Goal: Transaction & Acquisition: Book appointment/travel/reservation

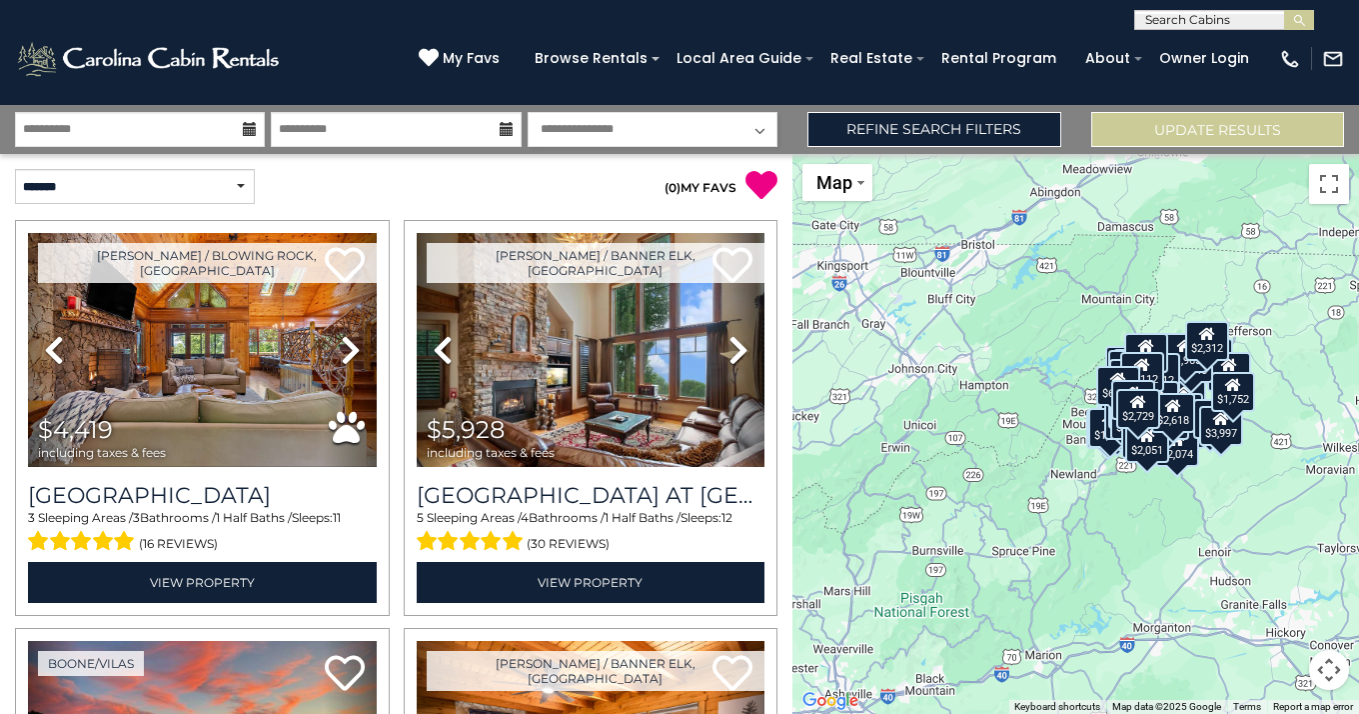
scroll to position [13822, 0]
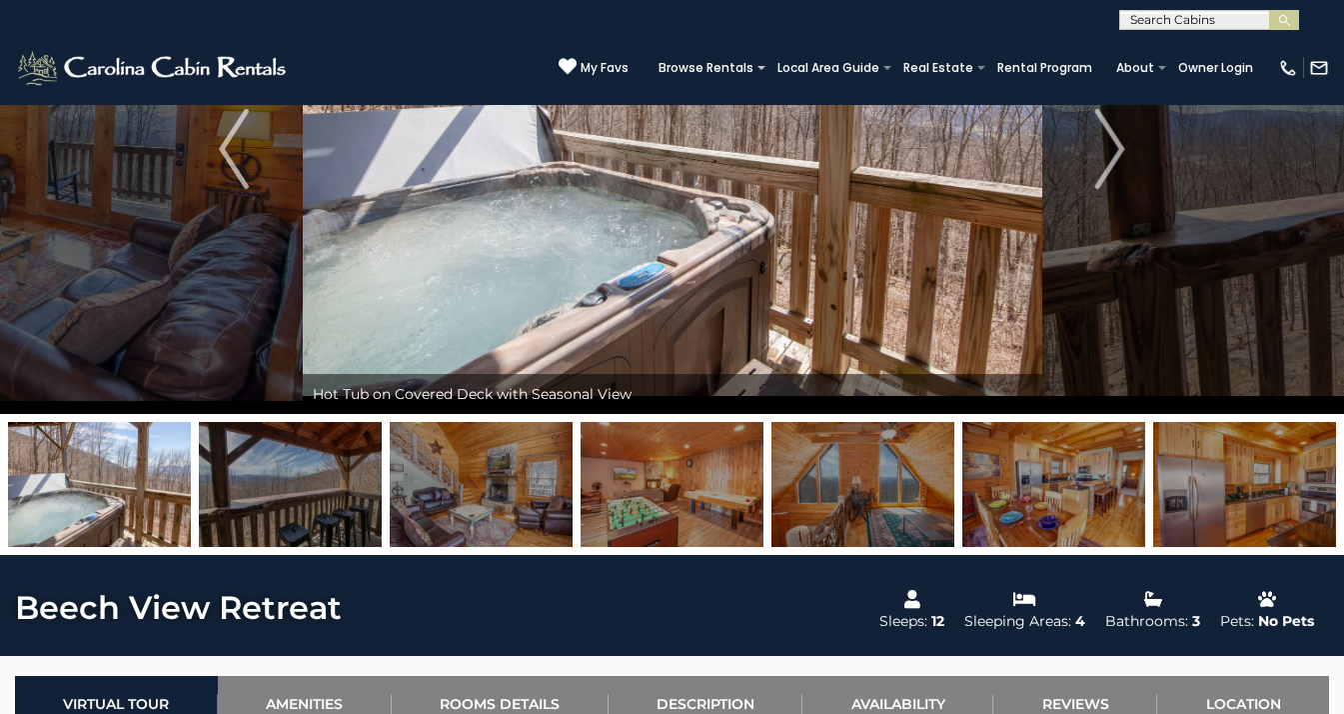
scroll to position [221, 0]
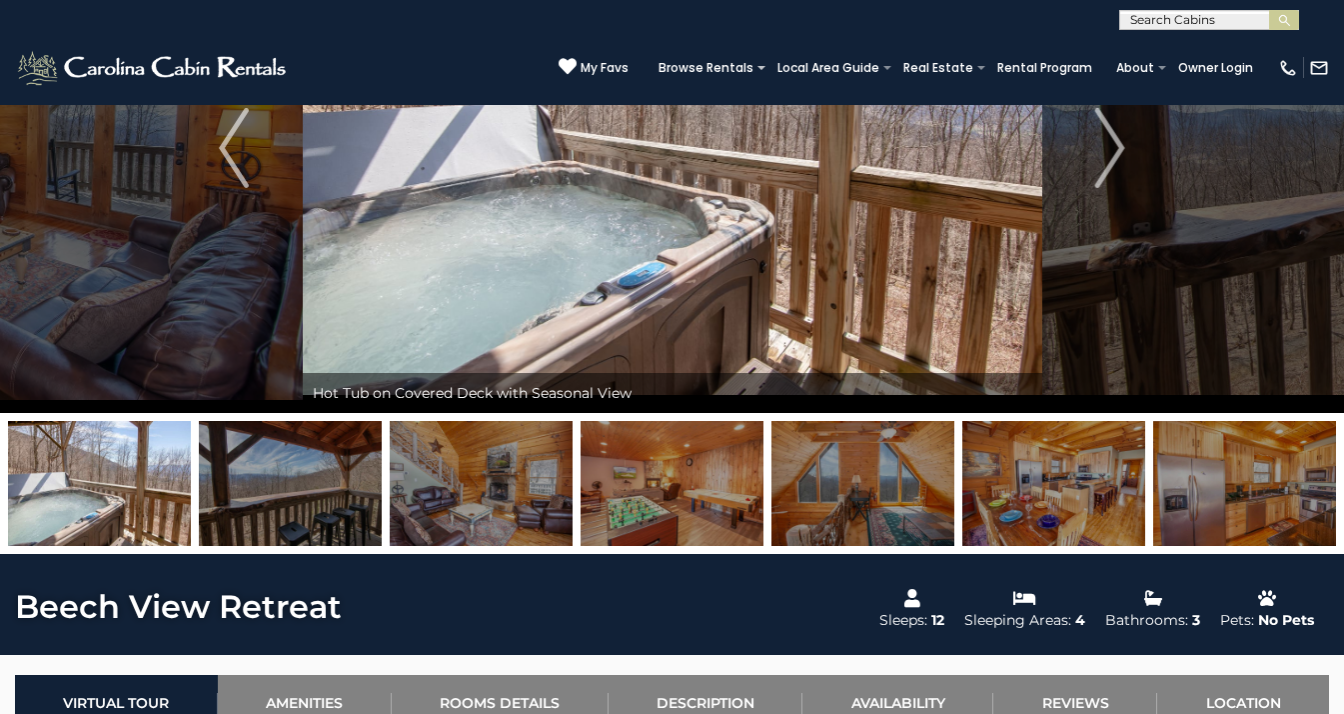
click at [112, 487] on img at bounding box center [99, 483] width 183 height 125
click at [248, 178] on img "Previous" at bounding box center [234, 148] width 30 height 80
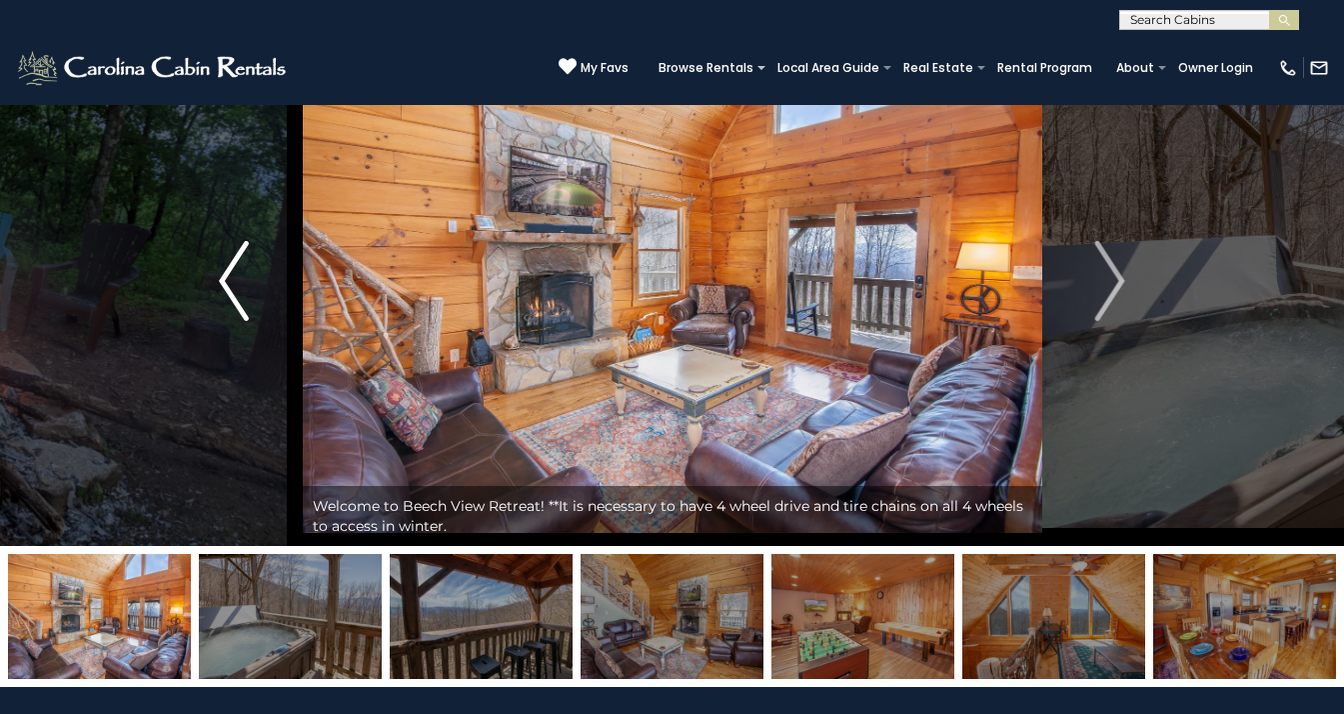
scroll to position [88, 0]
click at [221, 290] on img "Previous" at bounding box center [234, 281] width 30 height 80
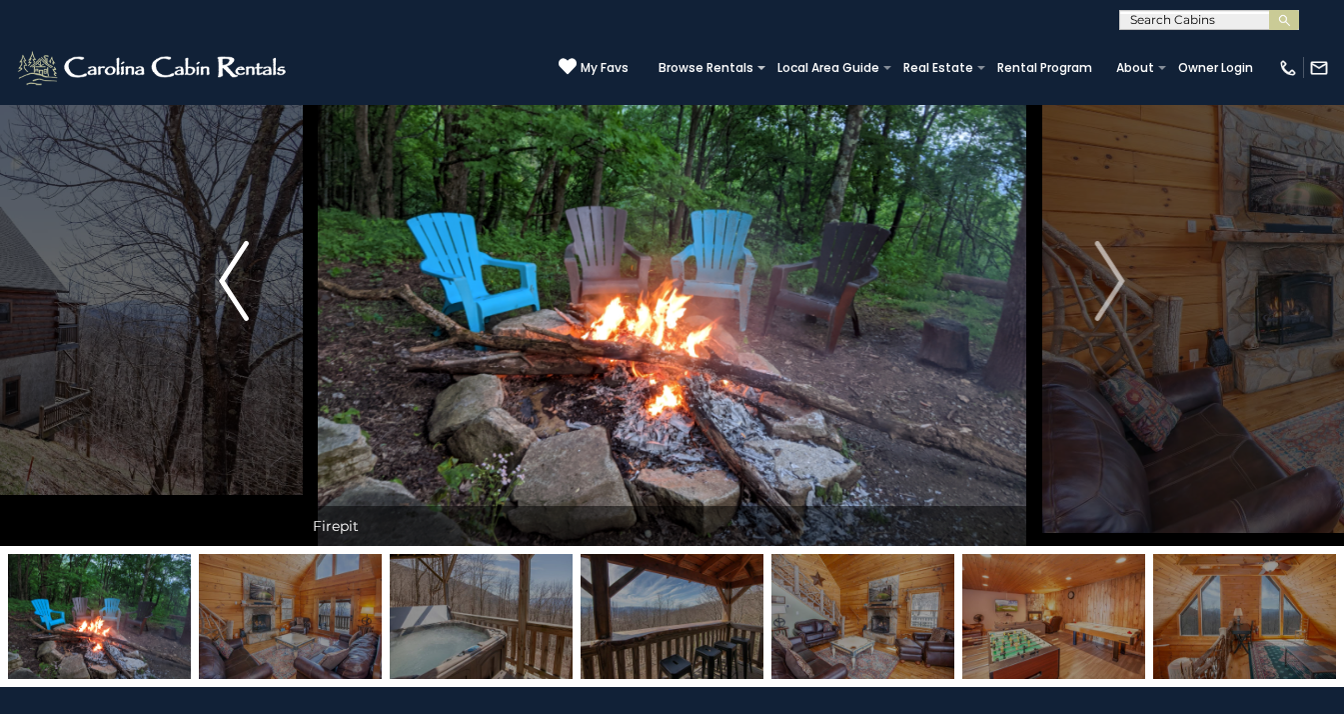
click at [223, 289] on img "Previous" at bounding box center [234, 281] width 30 height 80
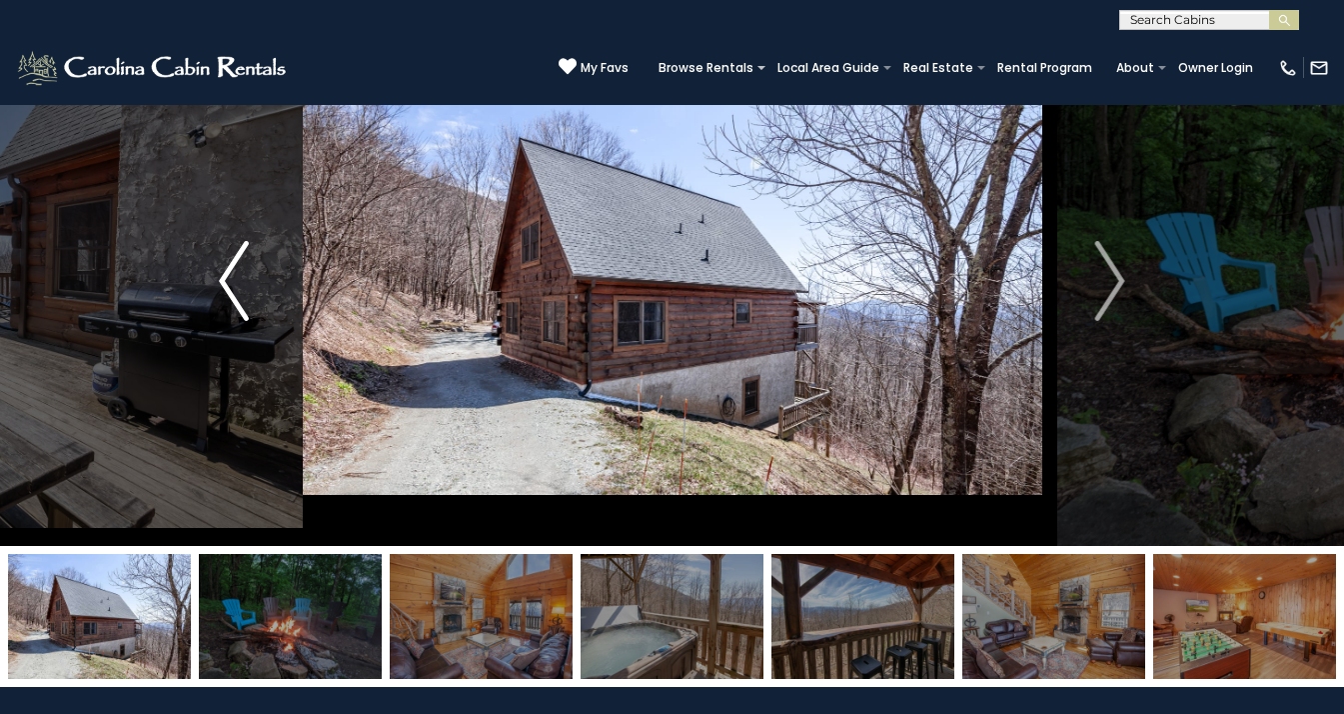
click at [223, 289] on img "Previous" at bounding box center [234, 281] width 30 height 80
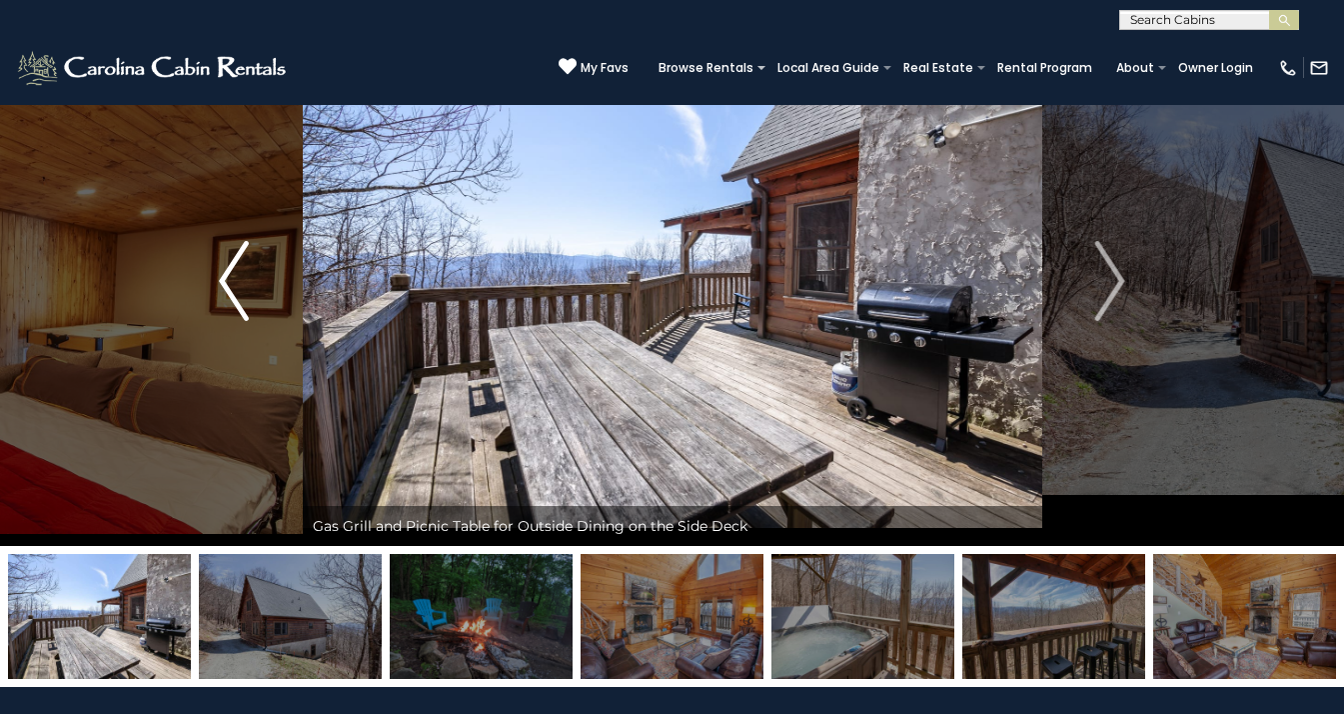
click at [223, 289] on img "Previous" at bounding box center [234, 281] width 30 height 80
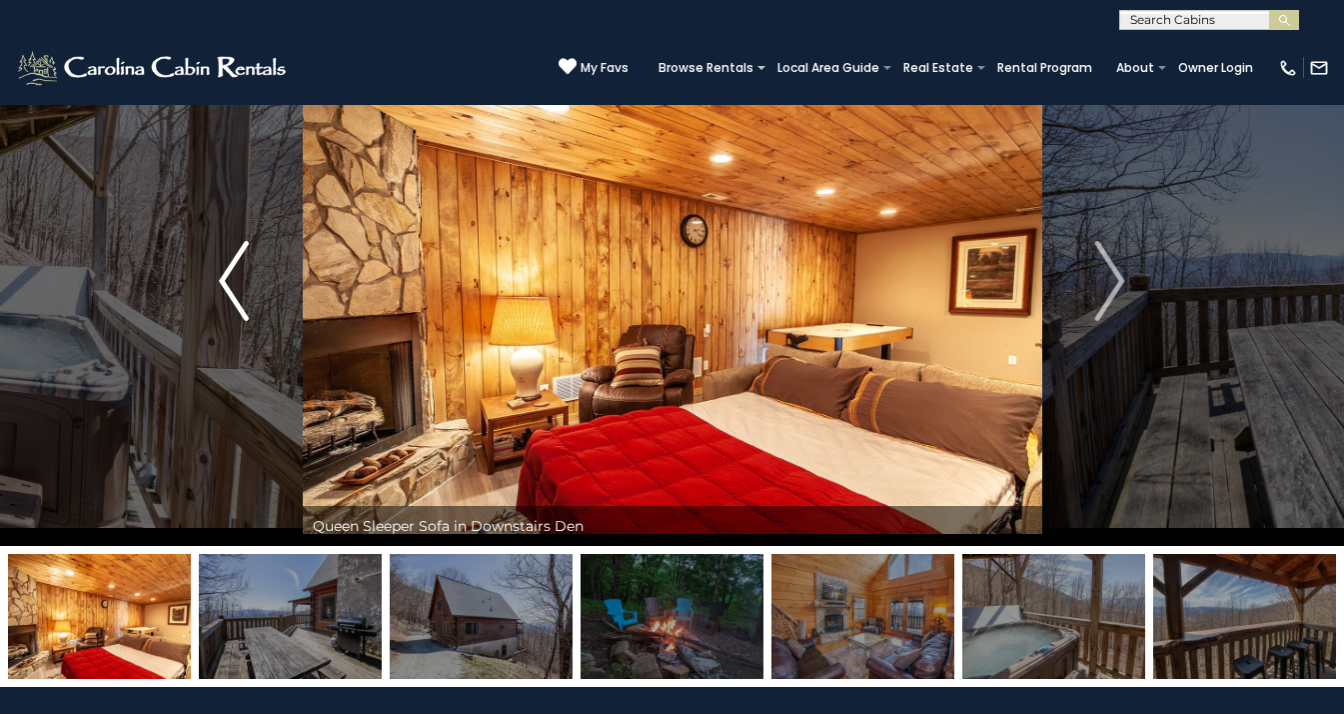
click at [223, 289] on img "Previous" at bounding box center [234, 281] width 30 height 80
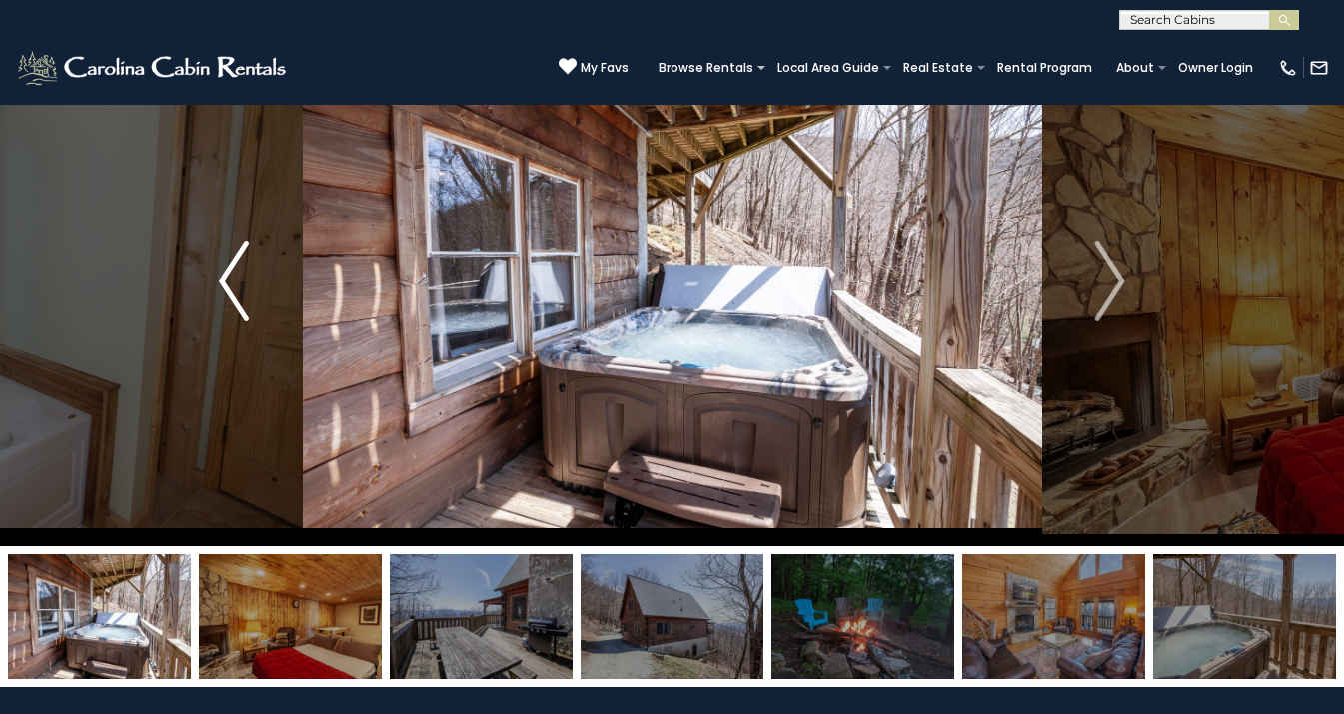
click at [223, 289] on img "Previous" at bounding box center [234, 281] width 30 height 80
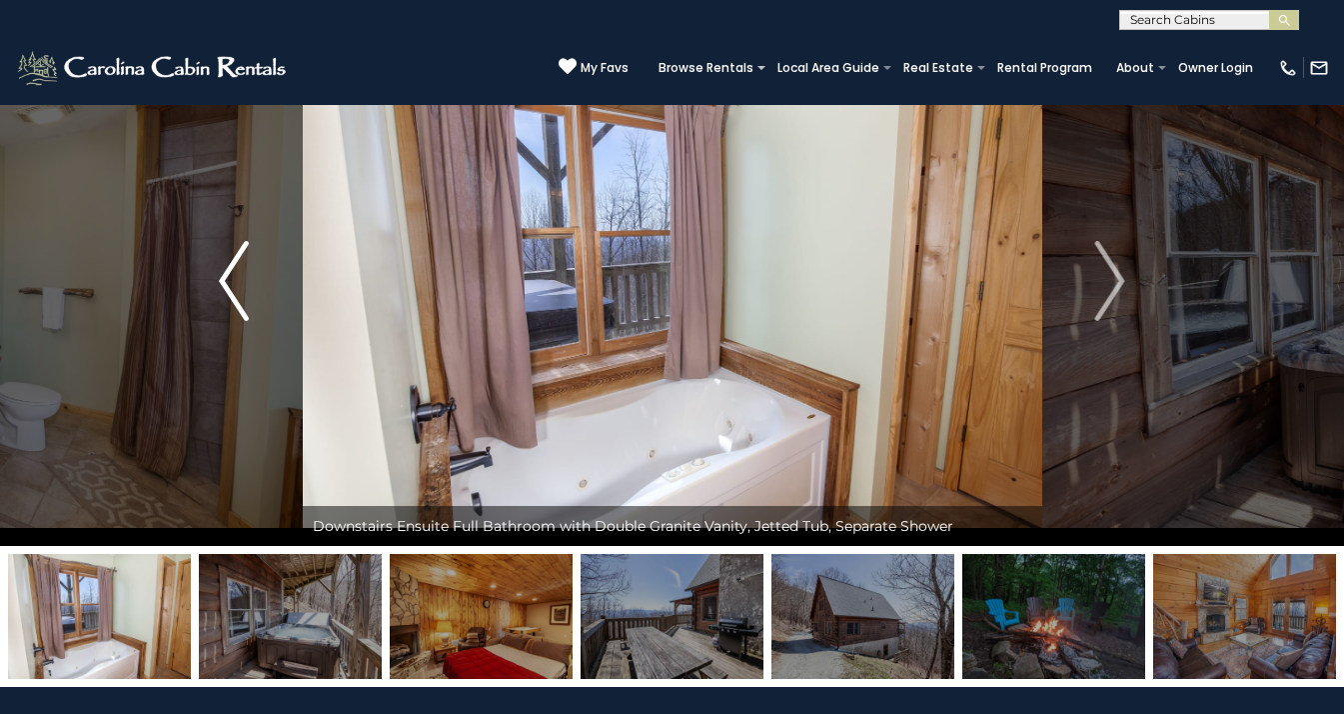
click at [223, 289] on img "Previous" at bounding box center [234, 281] width 30 height 80
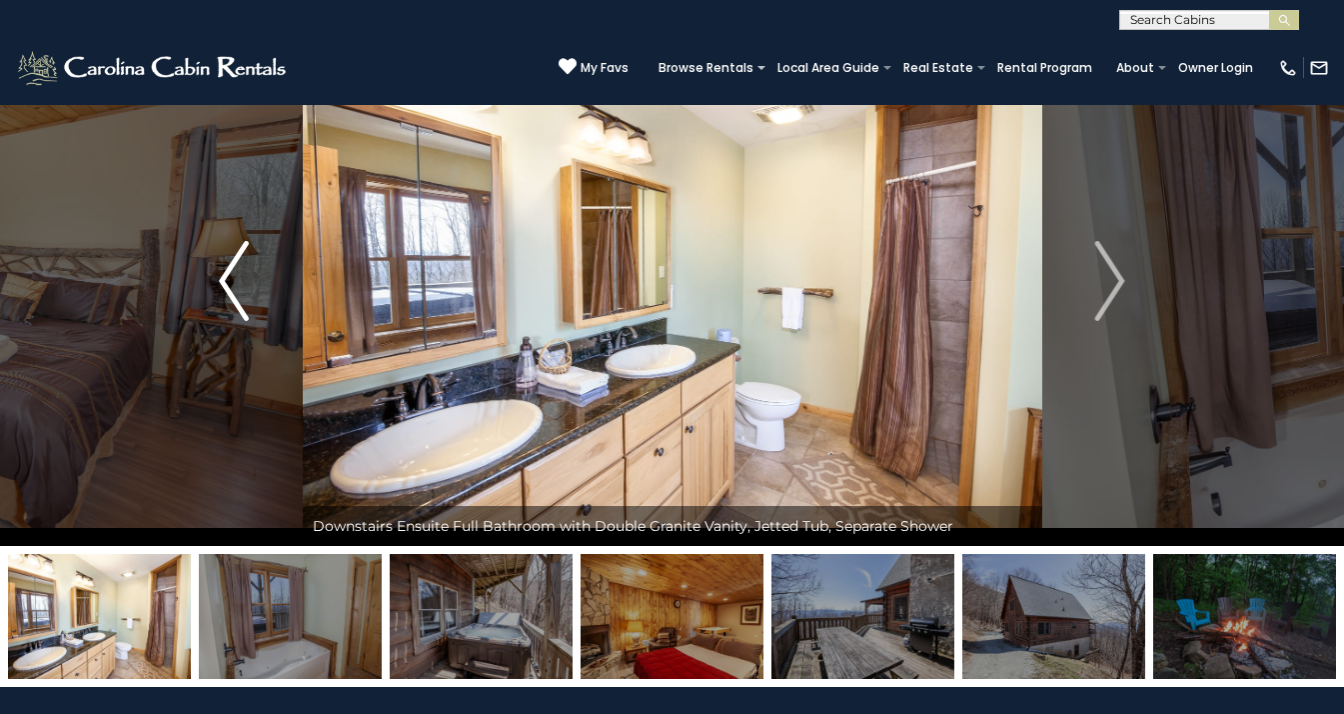
click at [223, 289] on img "Previous" at bounding box center [234, 281] width 30 height 80
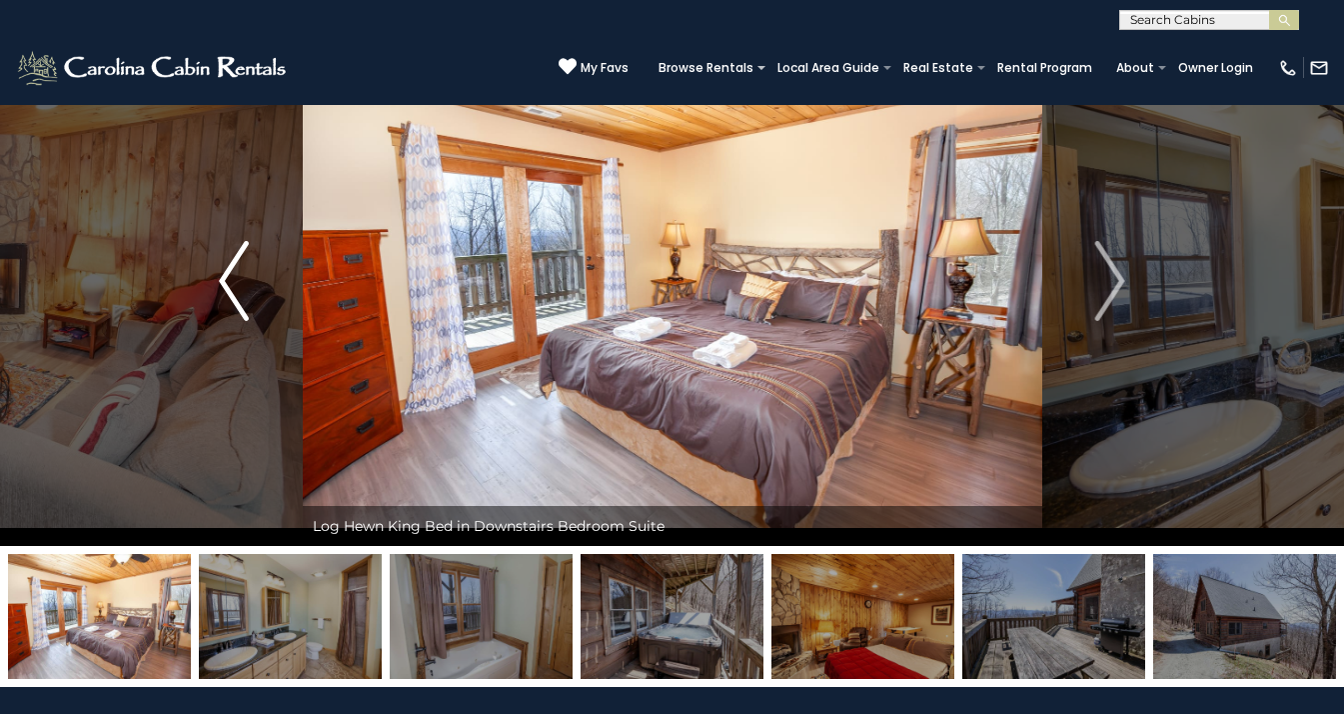
click at [223, 289] on img "Previous" at bounding box center [234, 281] width 30 height 80
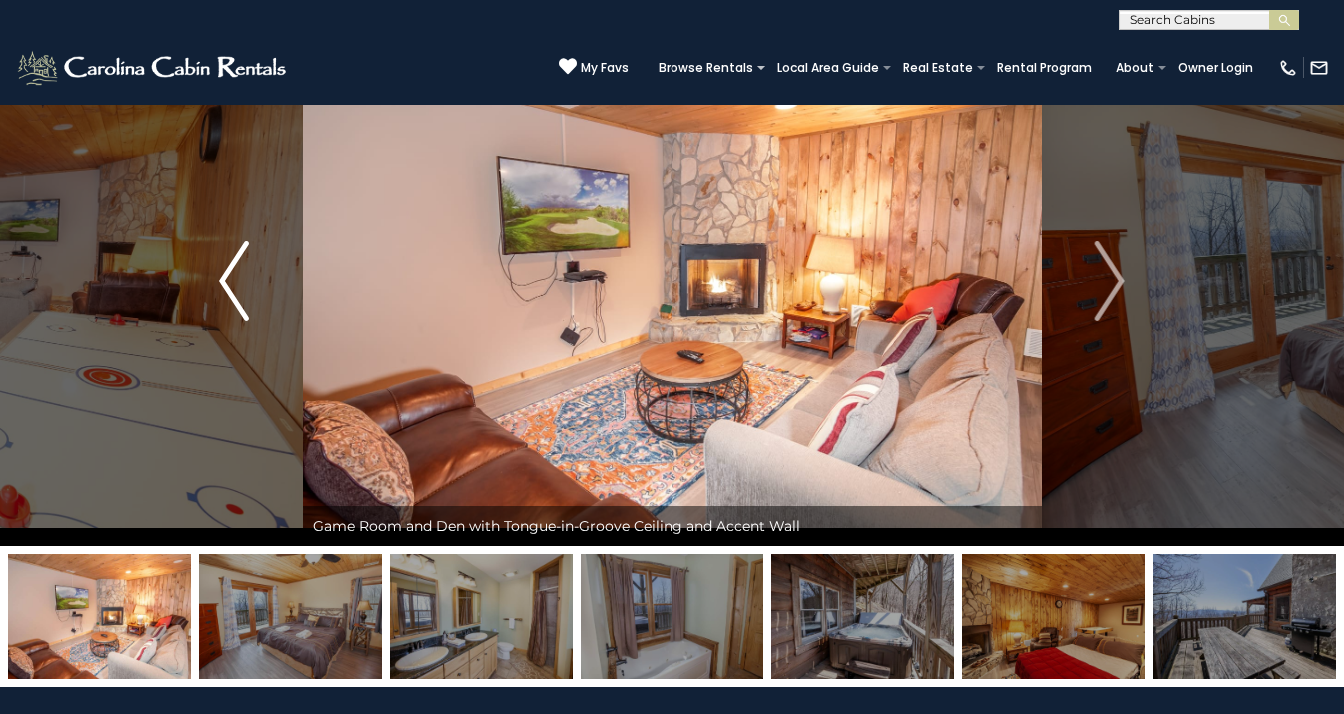
click at [223, 289] on img "Previous" at bounding box center [234, 281] width 30 height 80
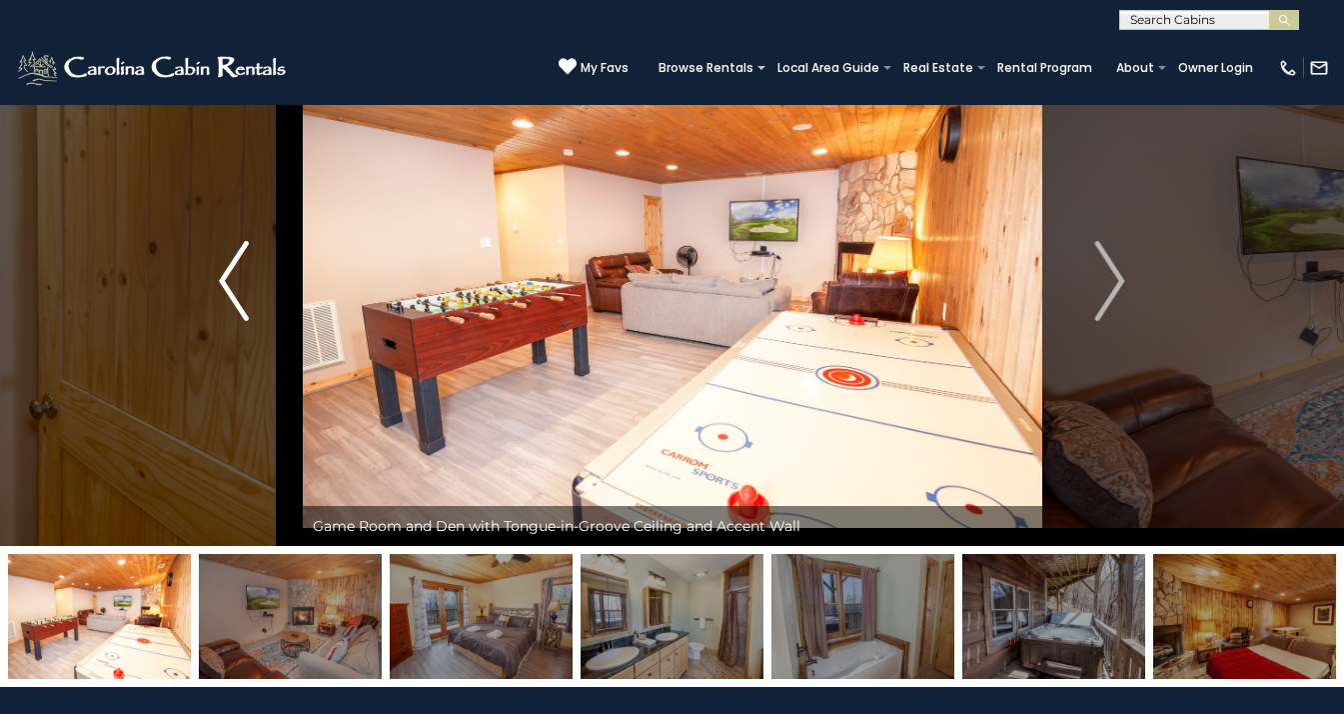
click at [223, 289] on img "Previous" at bounding box center [234, 281] width 30 height 80
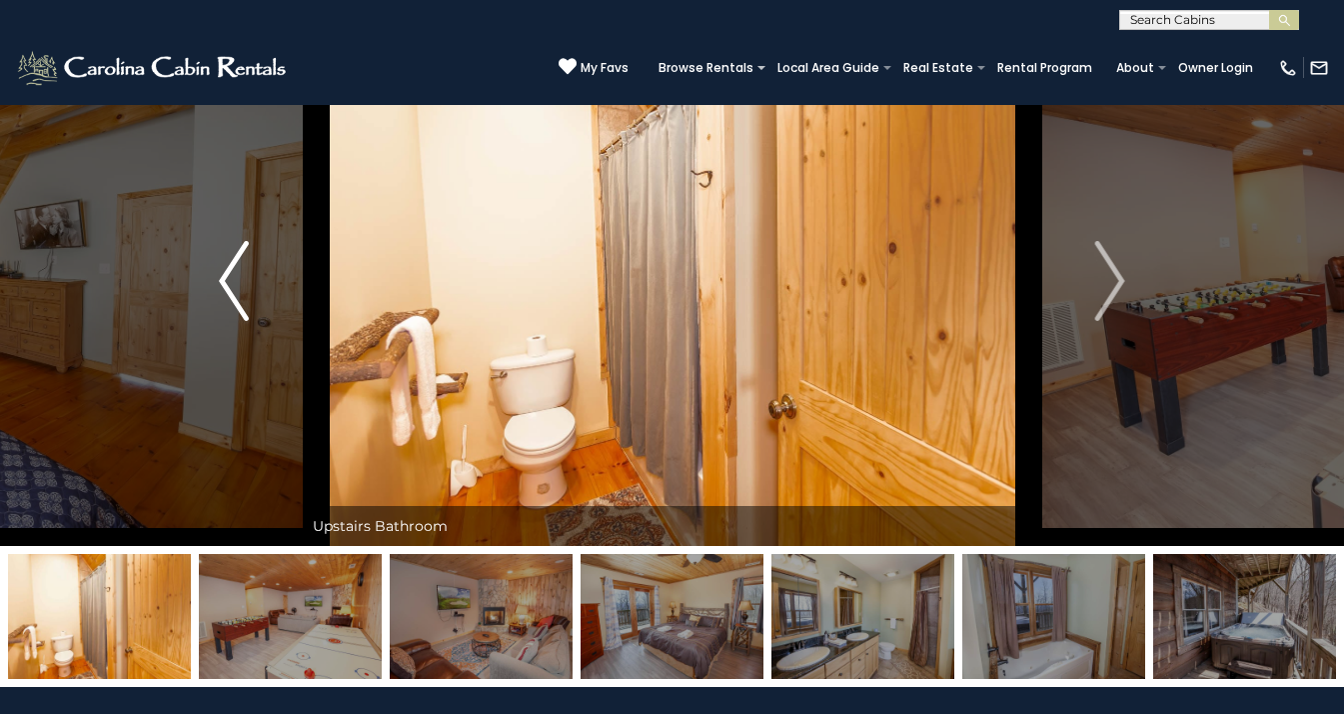
click at [223, 289] on img "Previous" at bounding box center [234, 281] width 30 height 80
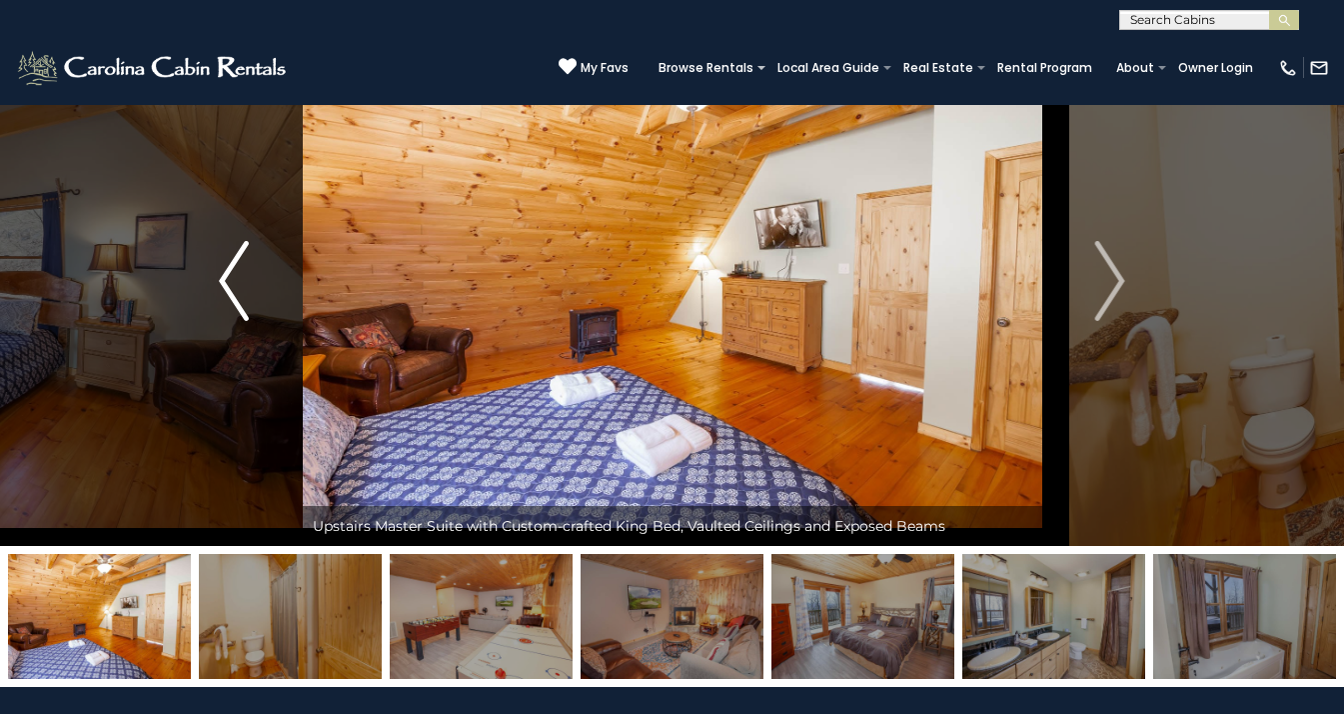
click at [223, 289] on img "Previous" at bounding box center [234, 281] width 30 height 80
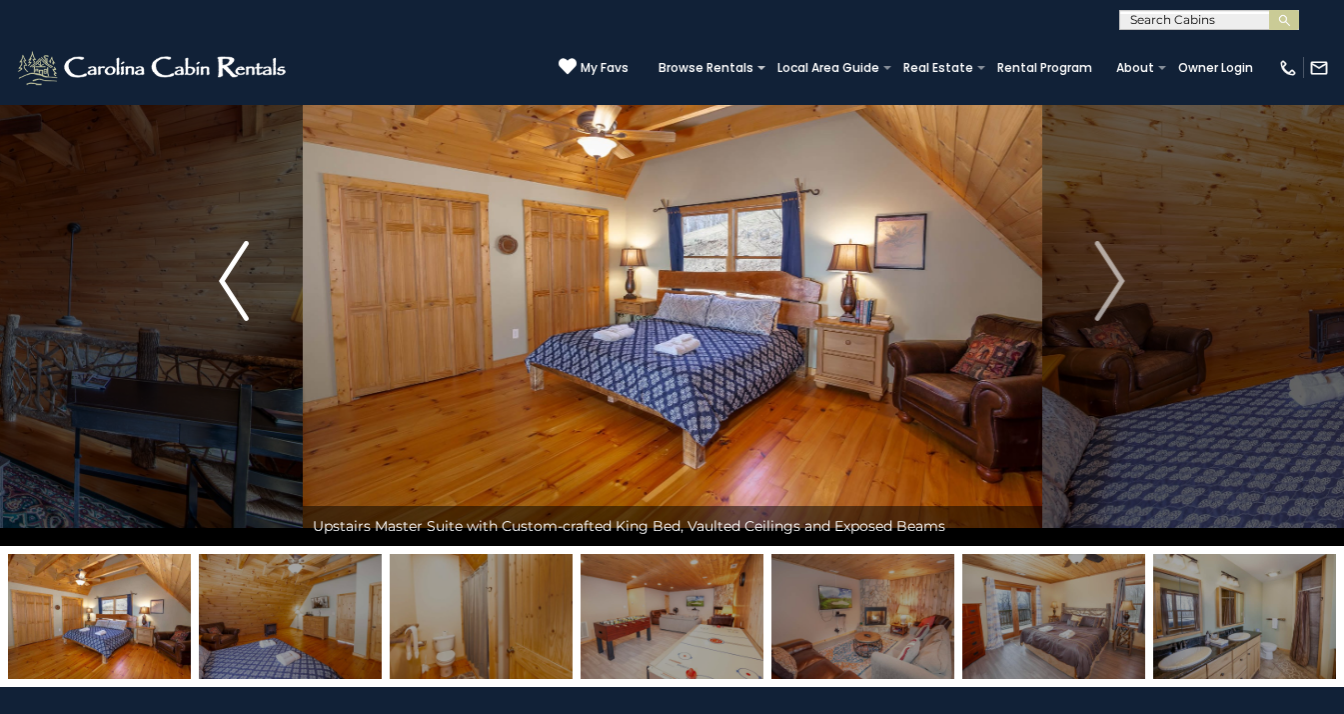
click at [223, 289] on img "Previous" at bounding box center [234, 281] width 30 height 80
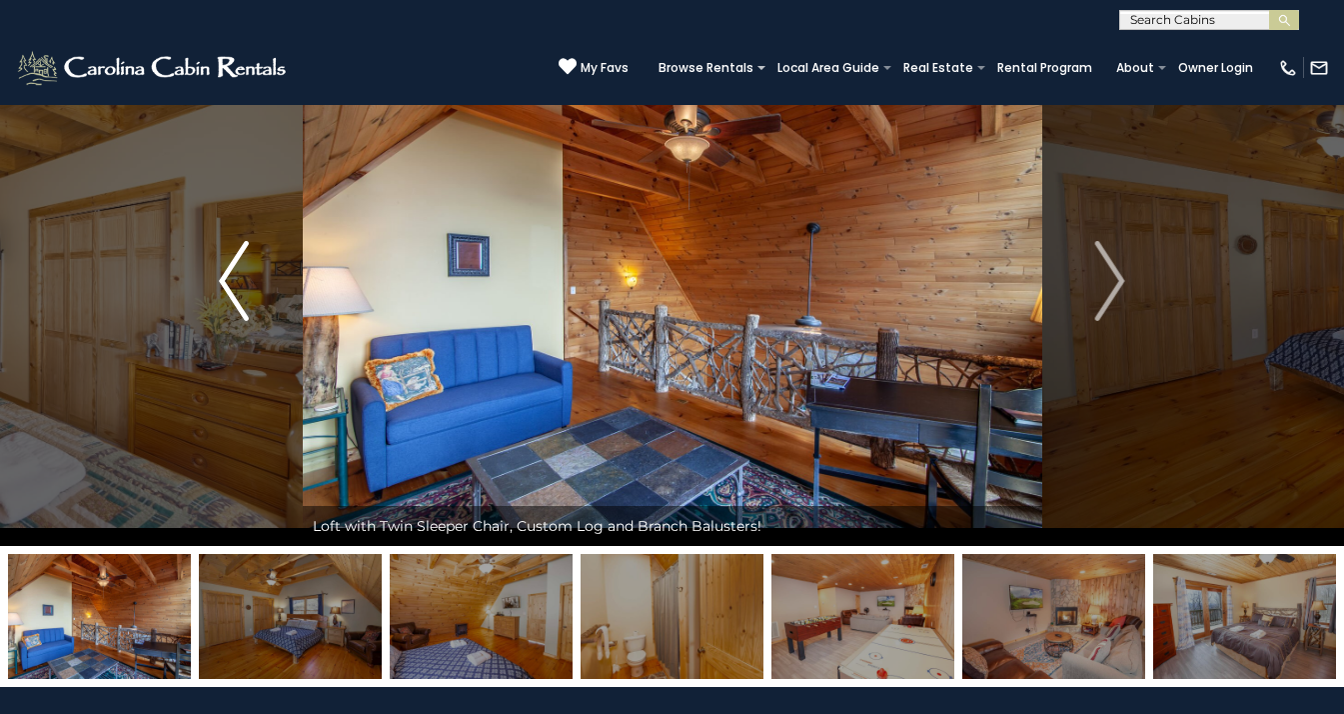
click at [223, 289] on img "Previous" at bounding box center [234, 281] width 30 height 80
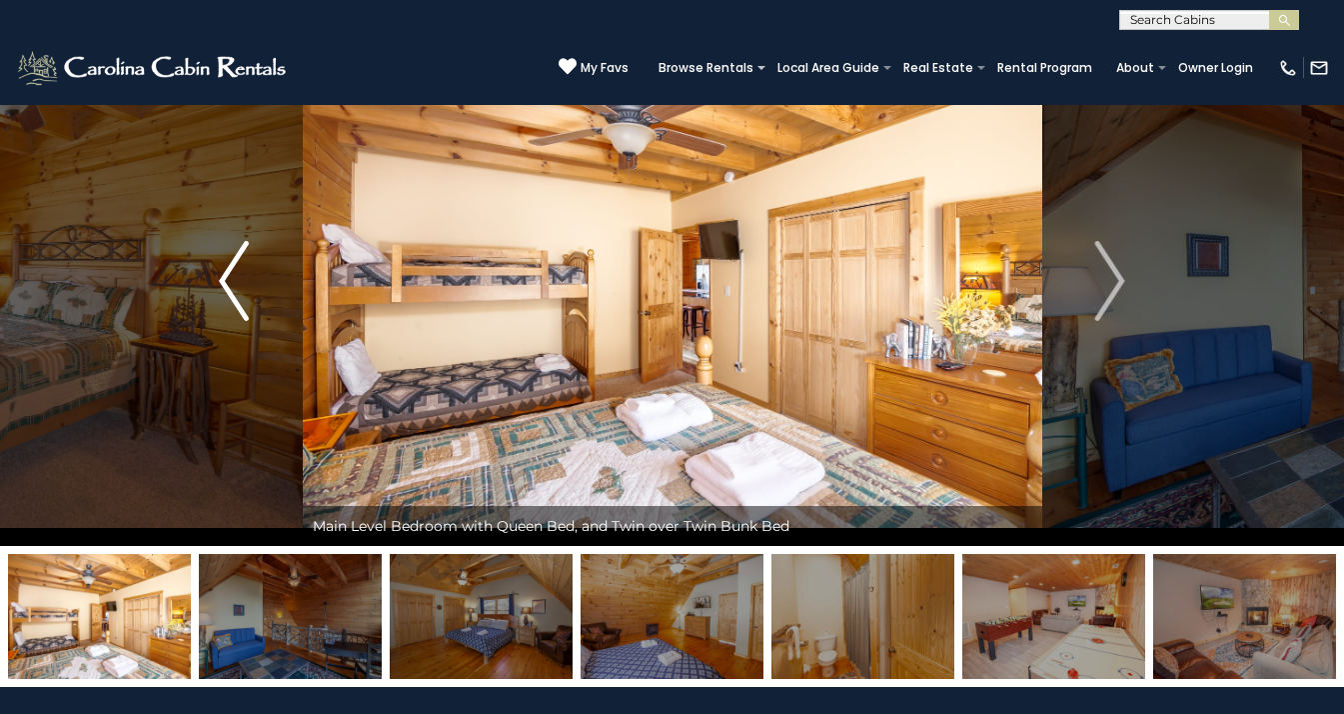
click at [223, 289] on img "Previous" at bounding box center [234, 281] width 30 height 80
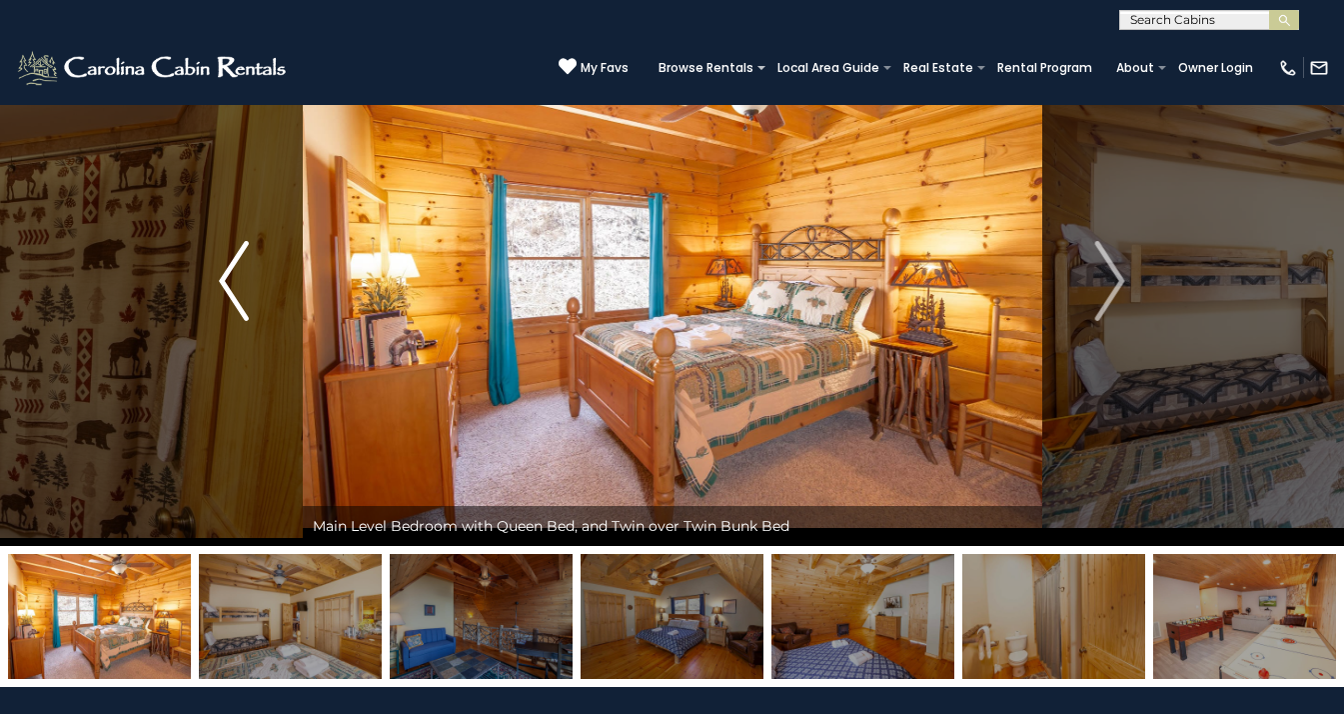
click at [223, 289] on img "Previous" at bounding box center [234, 281] width 30 height 80
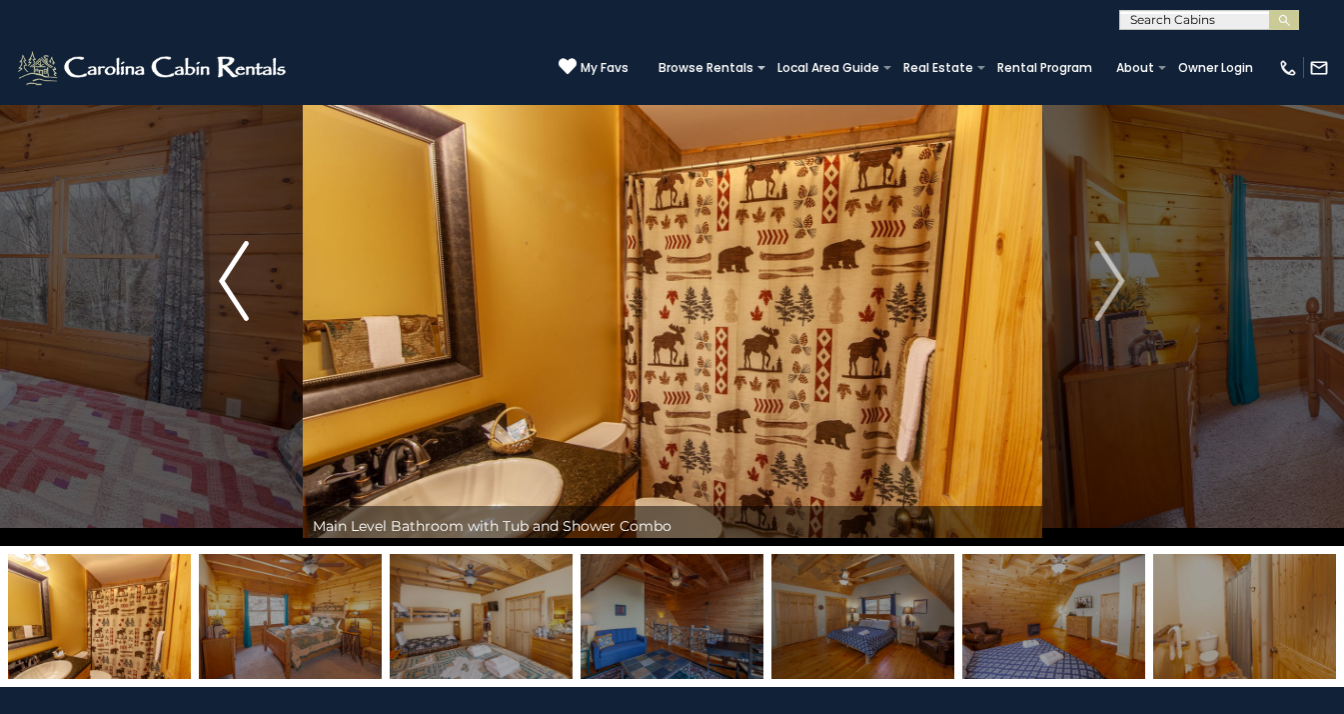
click at [223, 289] on img "Previous" at bounding box center [234, 281] width 30 height 80
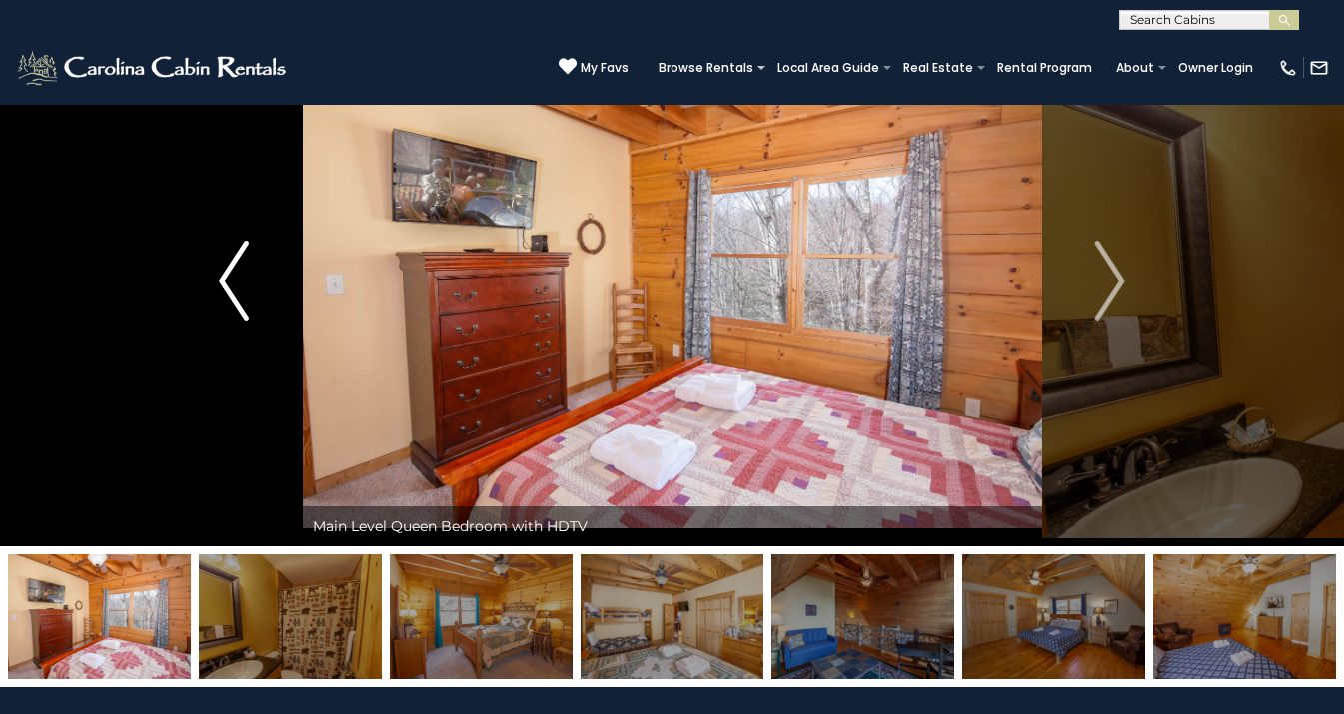
click at [223, 289] on img "Previous" at bounding box center [234, 281] width 30 height 80
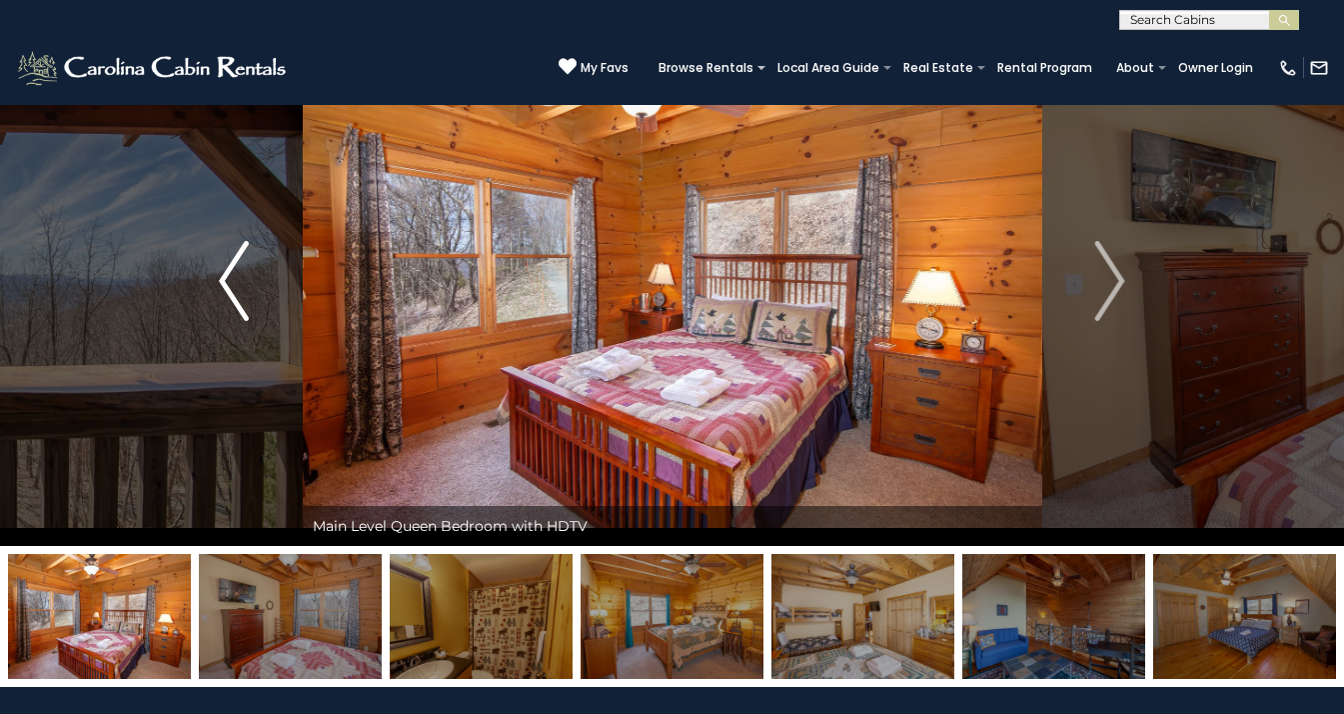
click at [223, 289] on img "Previous" at bounding box center [234, 281] width 30 height 80
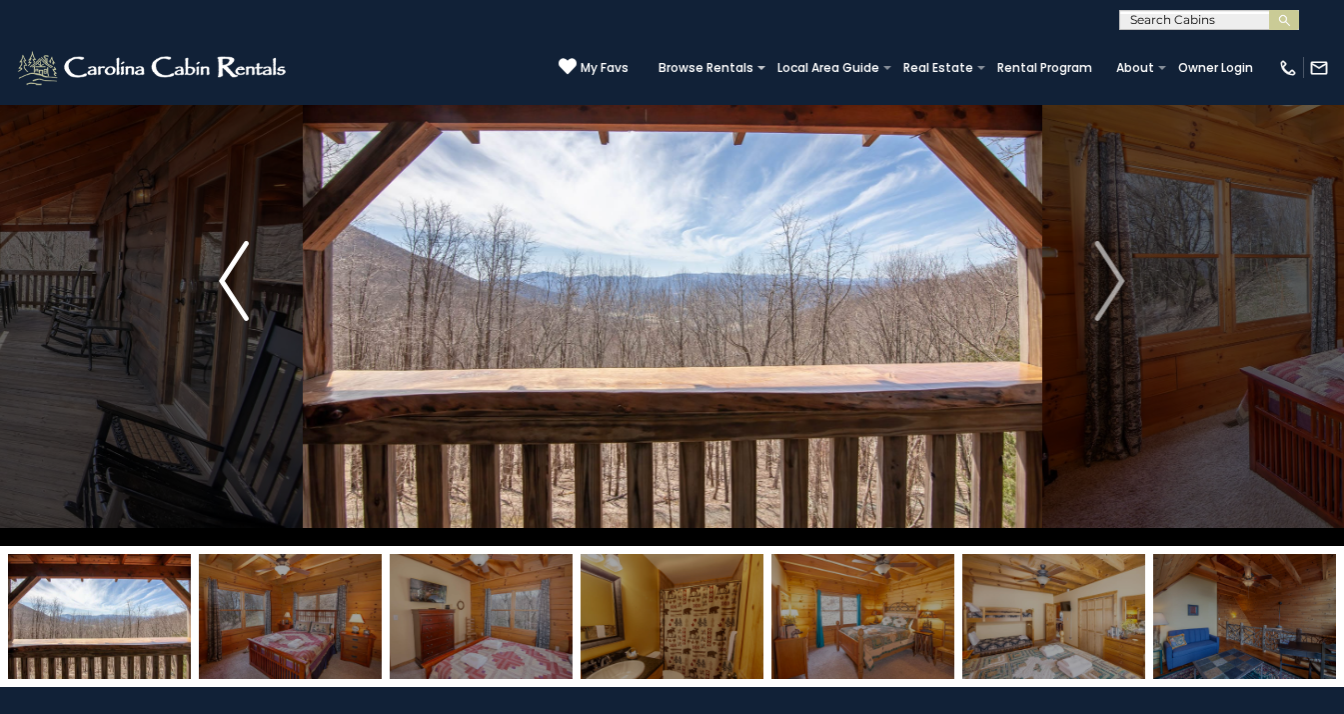
click at [223, 289] on img "Previous" at bounding box center [234, 281] width 30 height 80
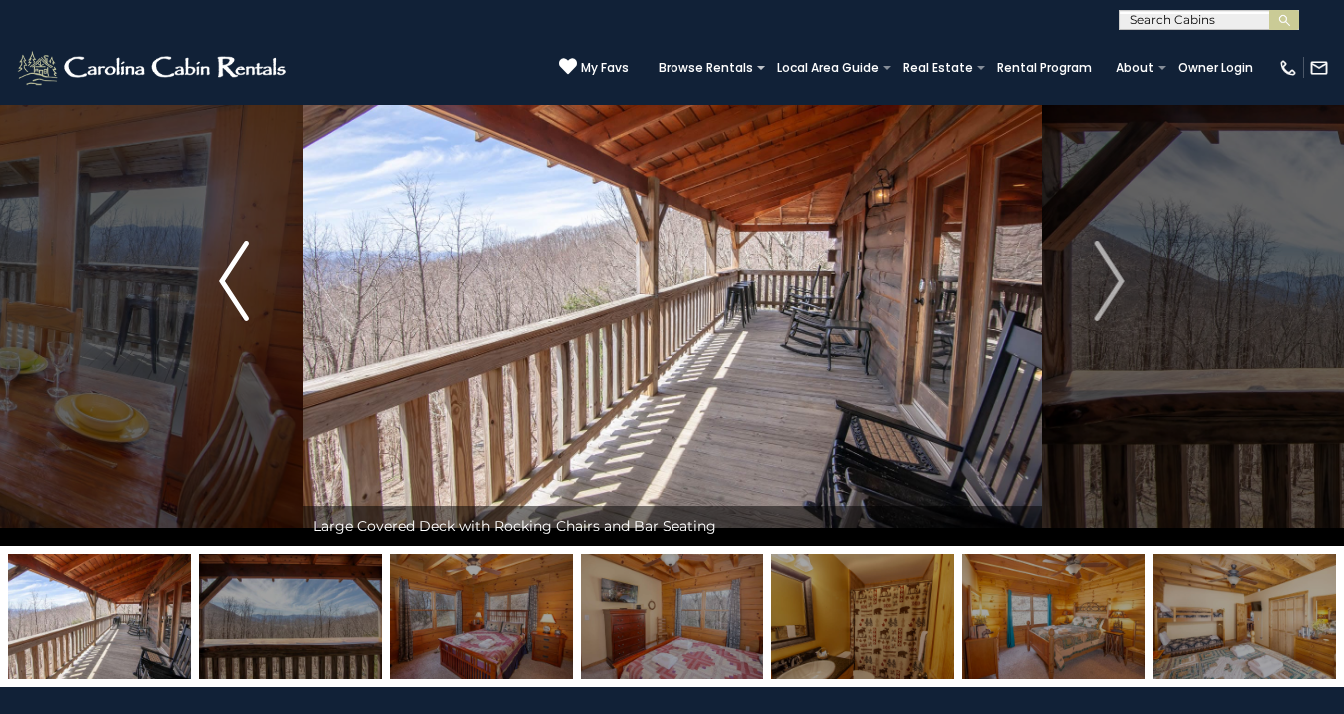
click at [223, 289] on img "Previous" at bounding box center [234, 281] width 30 height 80
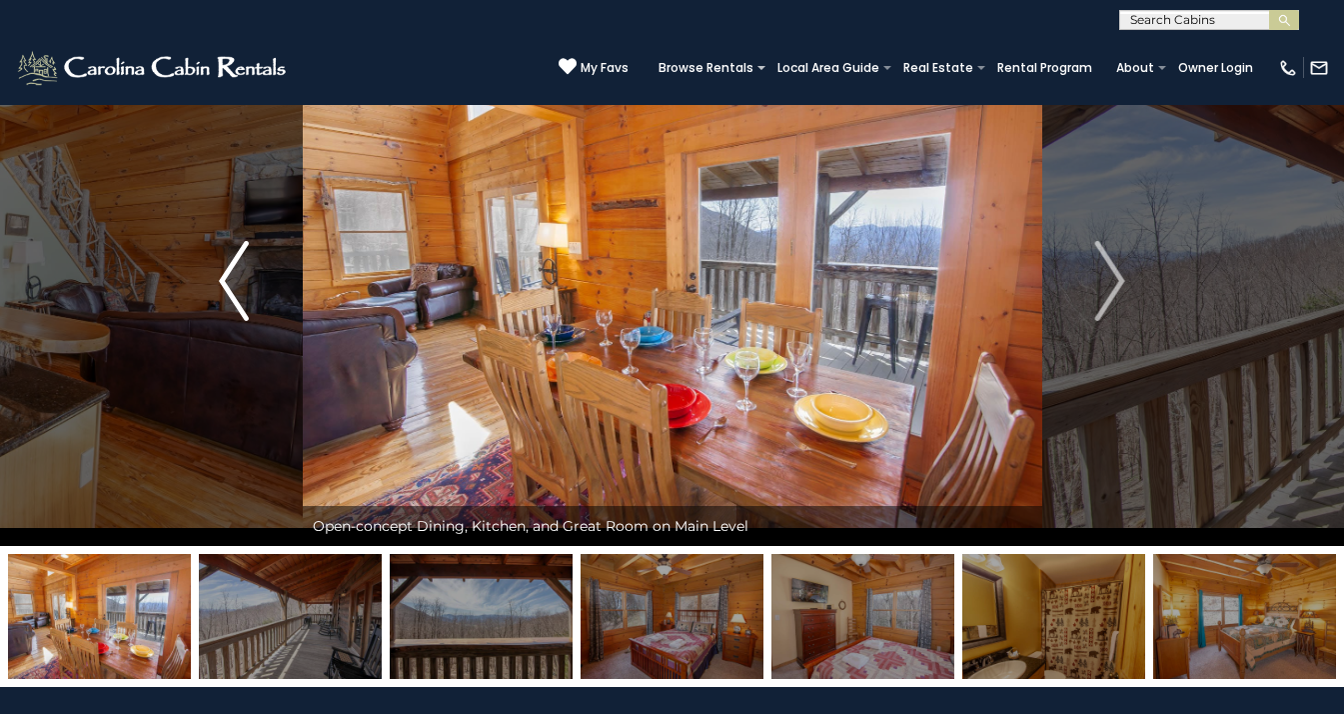
click at [223, 289] on img "Previous" at bounding box center [234, 281] width 30 height 80
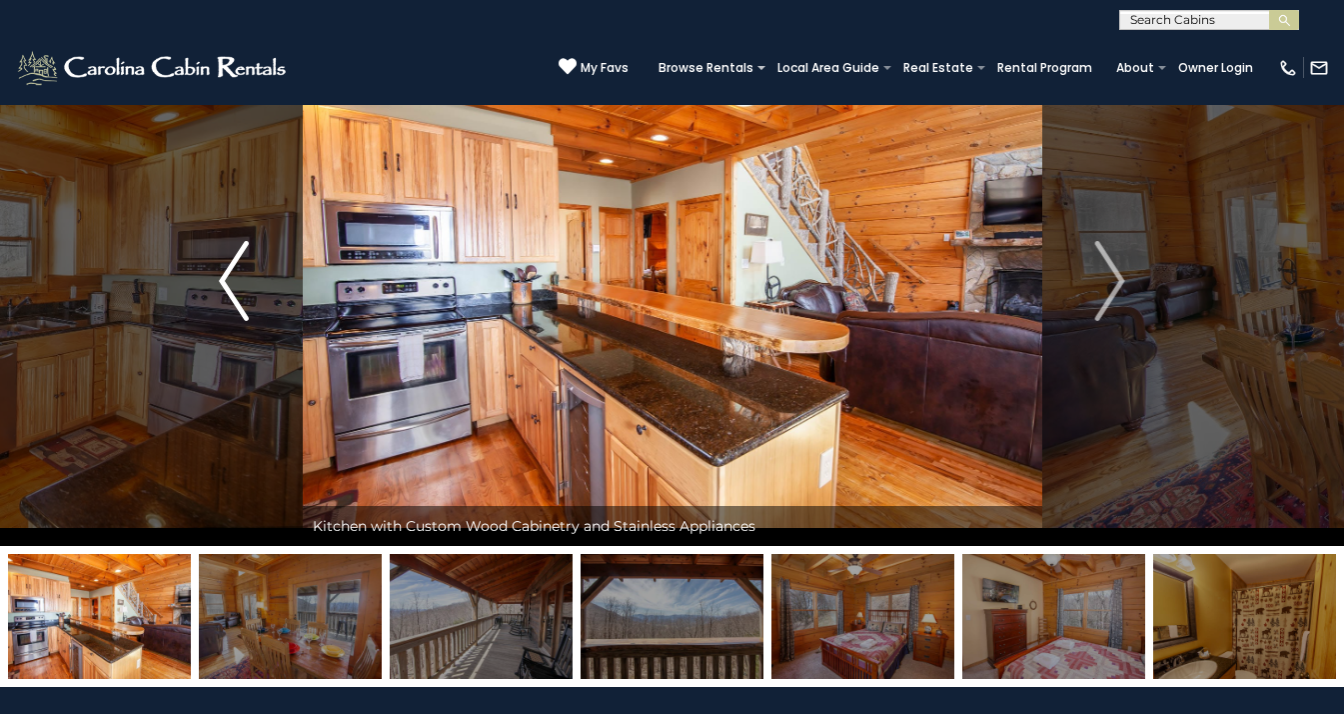
click at [223, 289] on img "Previous" at bounding box center [234, 281] width 30 height 80
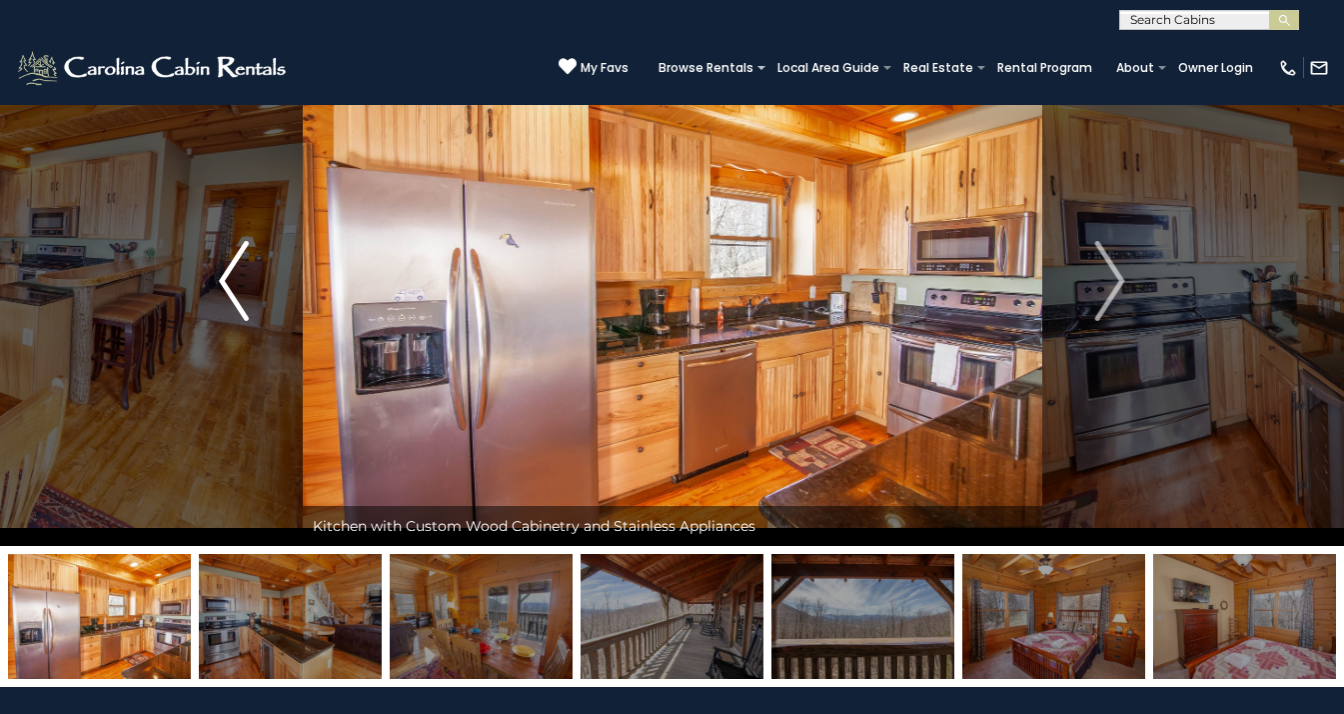
click at [223, 289] on img "Previous" at bounding box center [234, 281] width 30 height 80
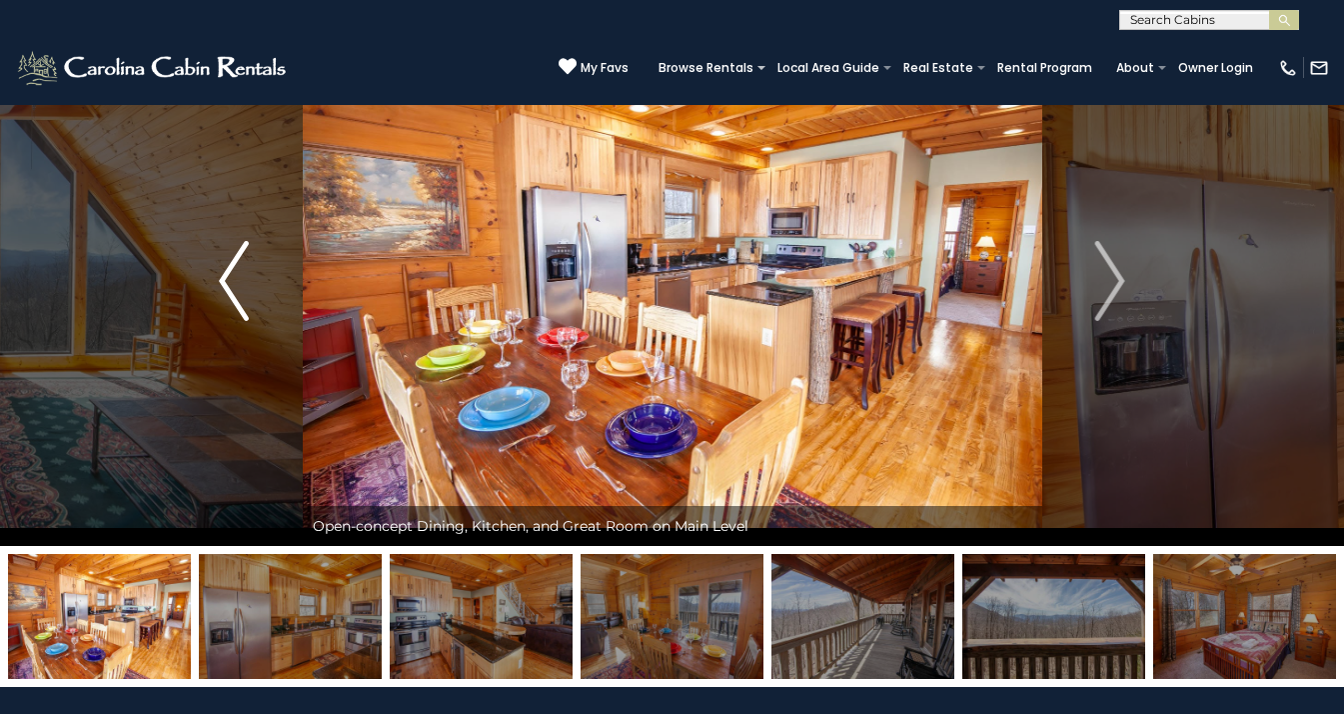
click at [223, 289] on img "Previous" at bounding box center [234, 281] width 30 height 80
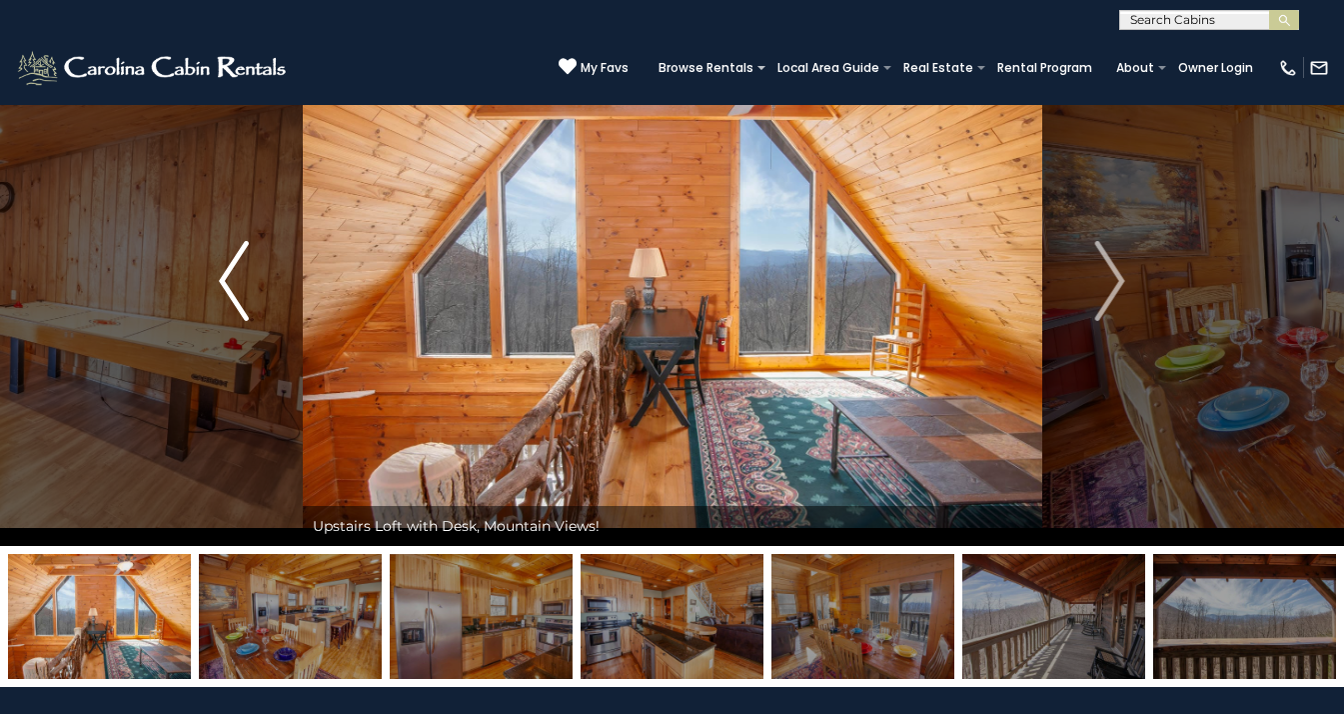
click at [223, 289] on img "Previous" at bounding box center [234, 281] width 30 height 80
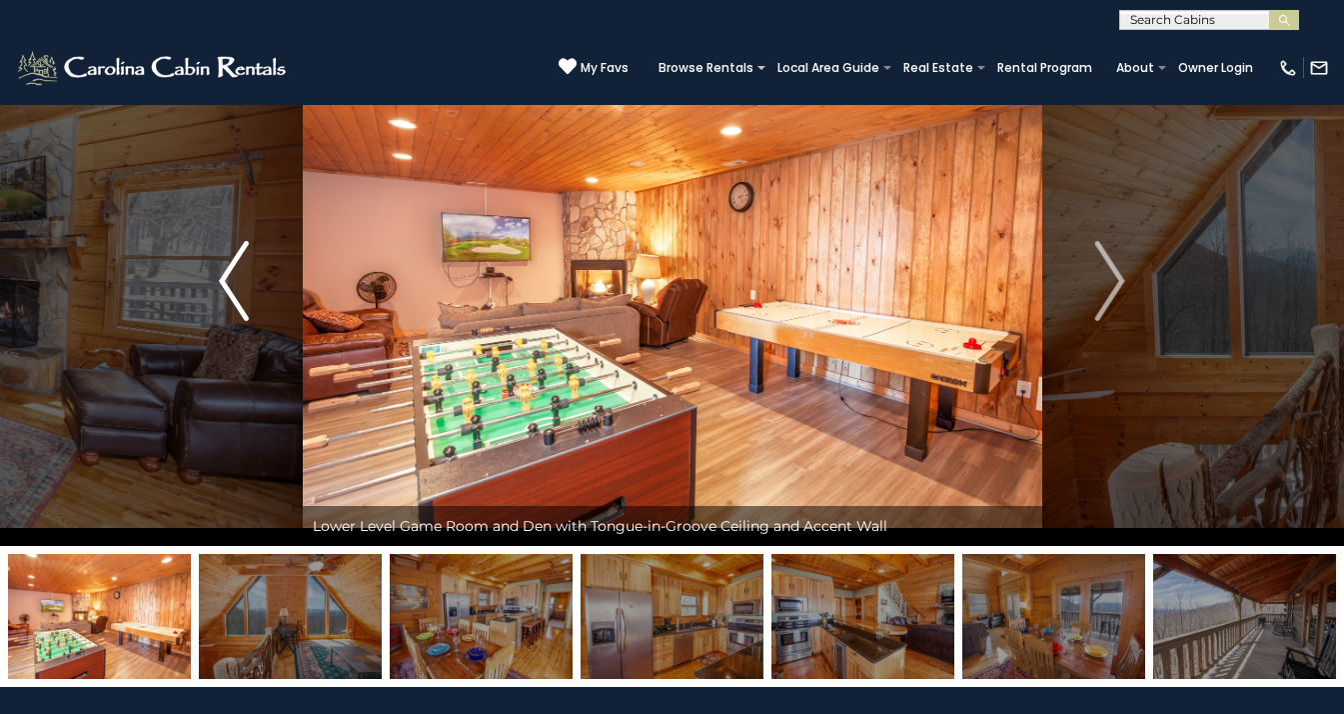
click at [223, 289] on img "Previous" at bounding box center [234, 281] width 30 height 80
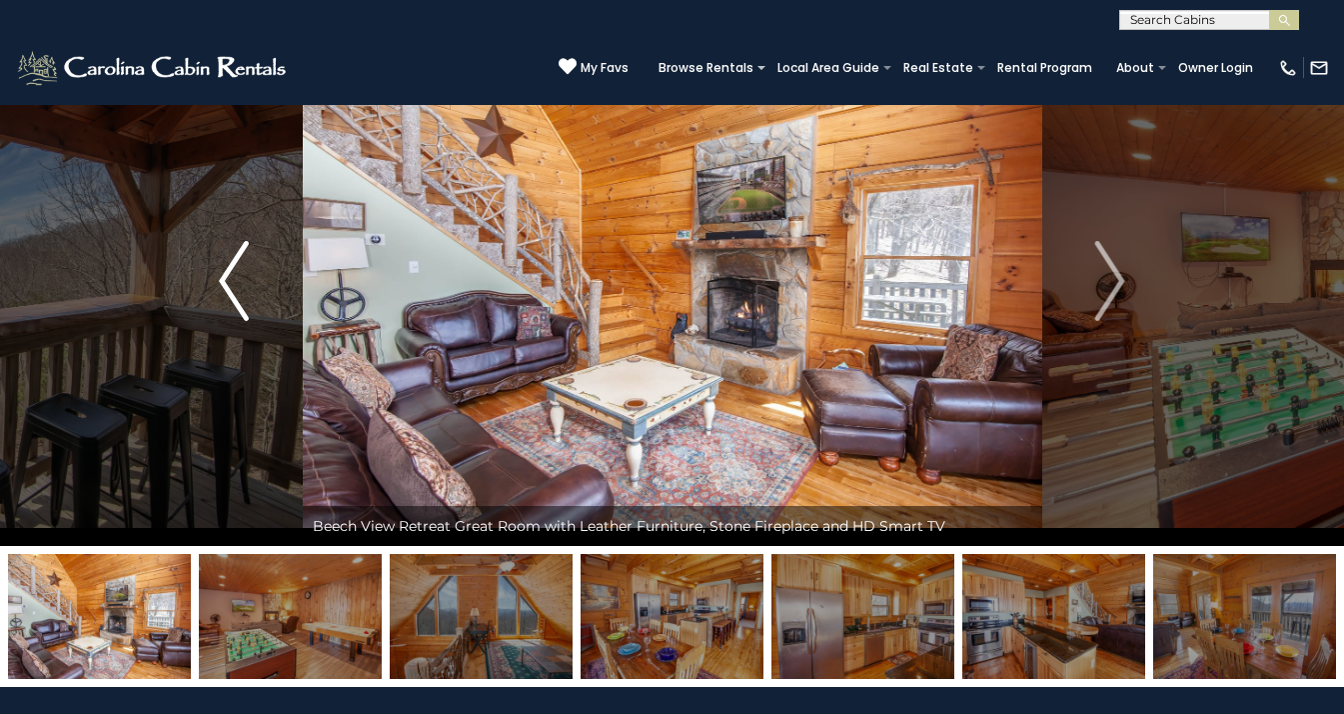
click at [223, 289] on img "Previous" at bounding box center [234, 281] width 30 height 80
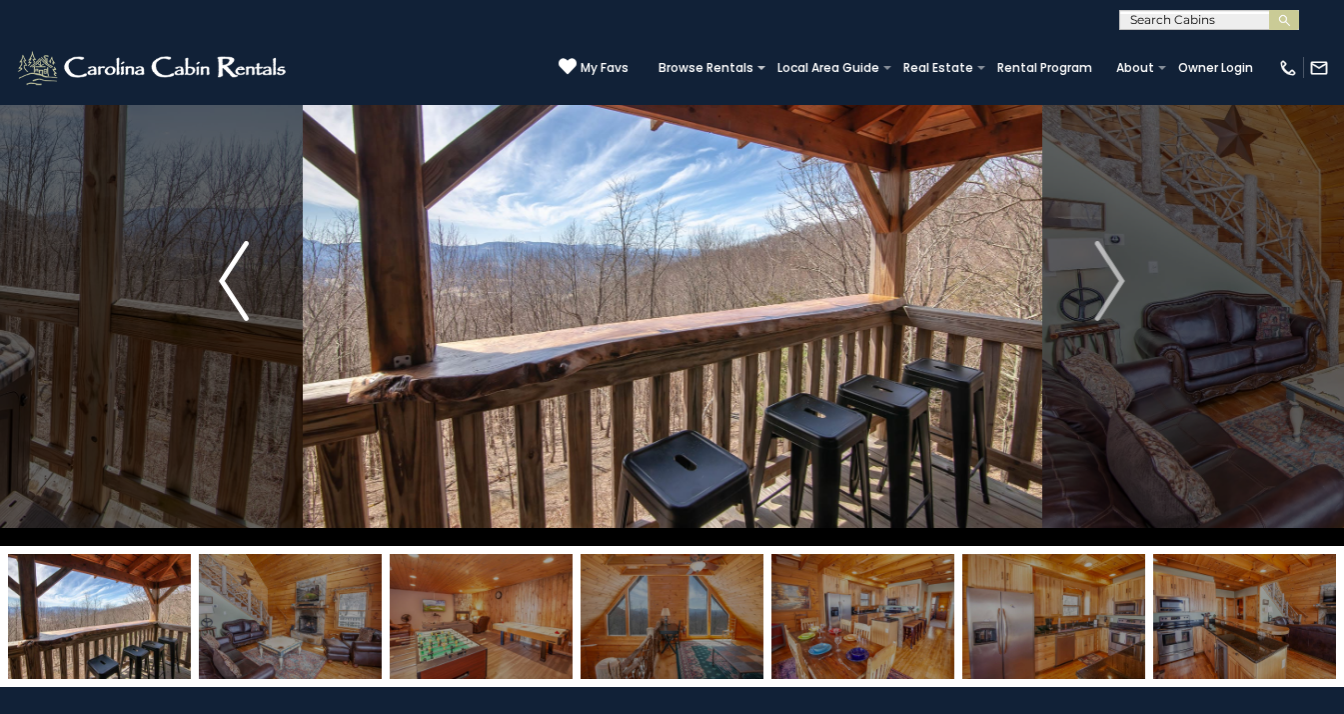
click at [223, 289] on img "Previous" at bounding box center [234, 281] width 30 height 80
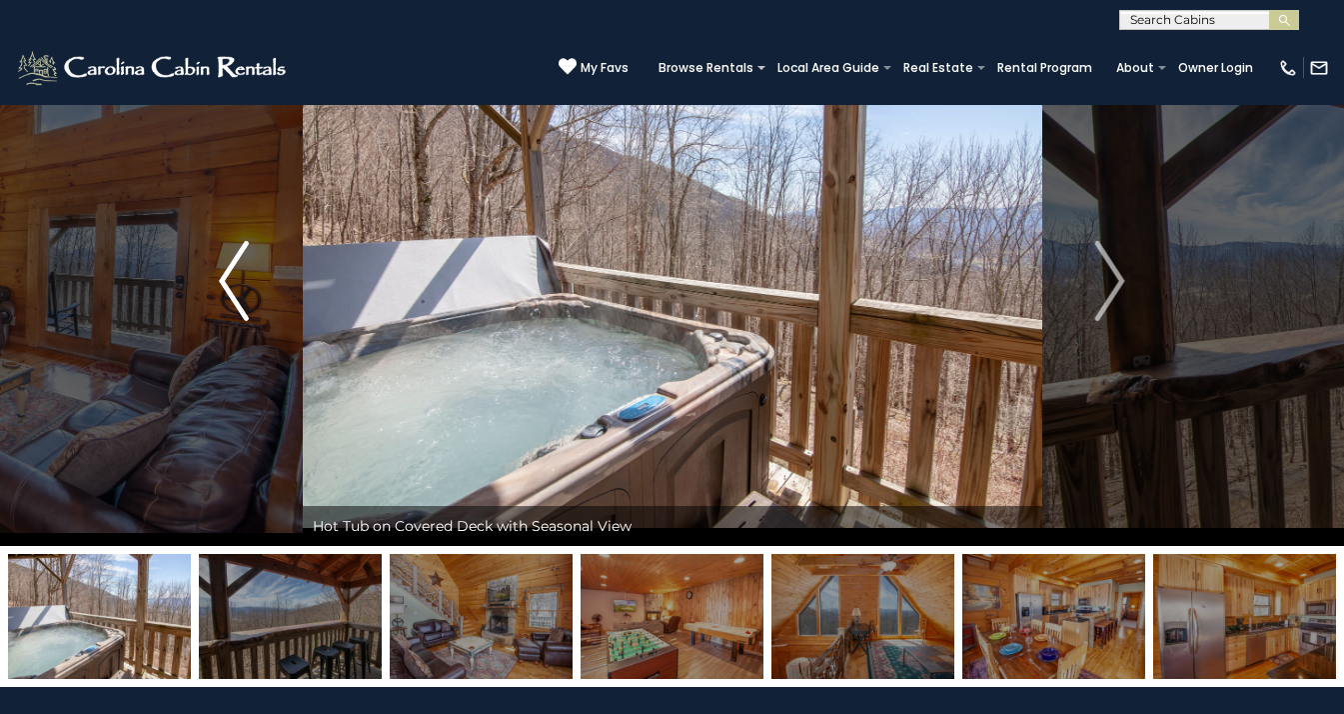
click at [223, 289] on img "Previous" at bounding box center [234, 281] width 30 height 80
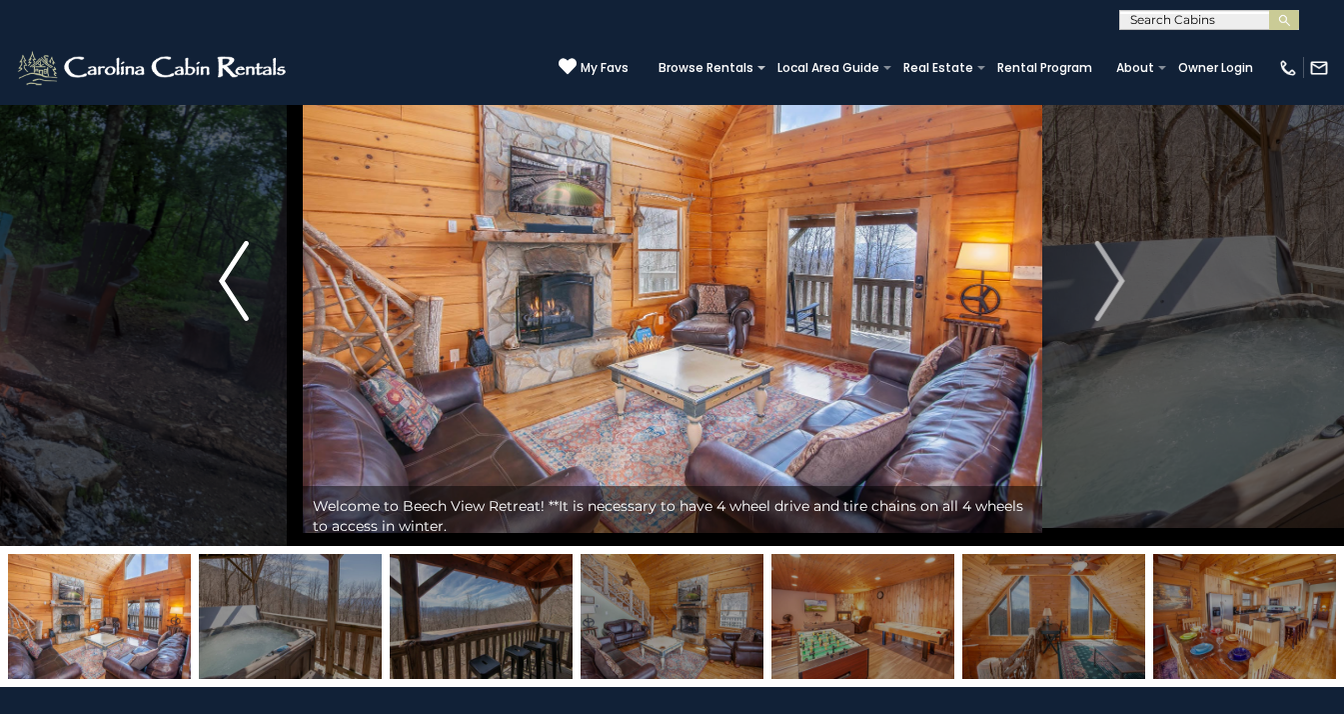
click at [223, 289] on img "Previous" at bounding box center [234, 281] width 30 height 80
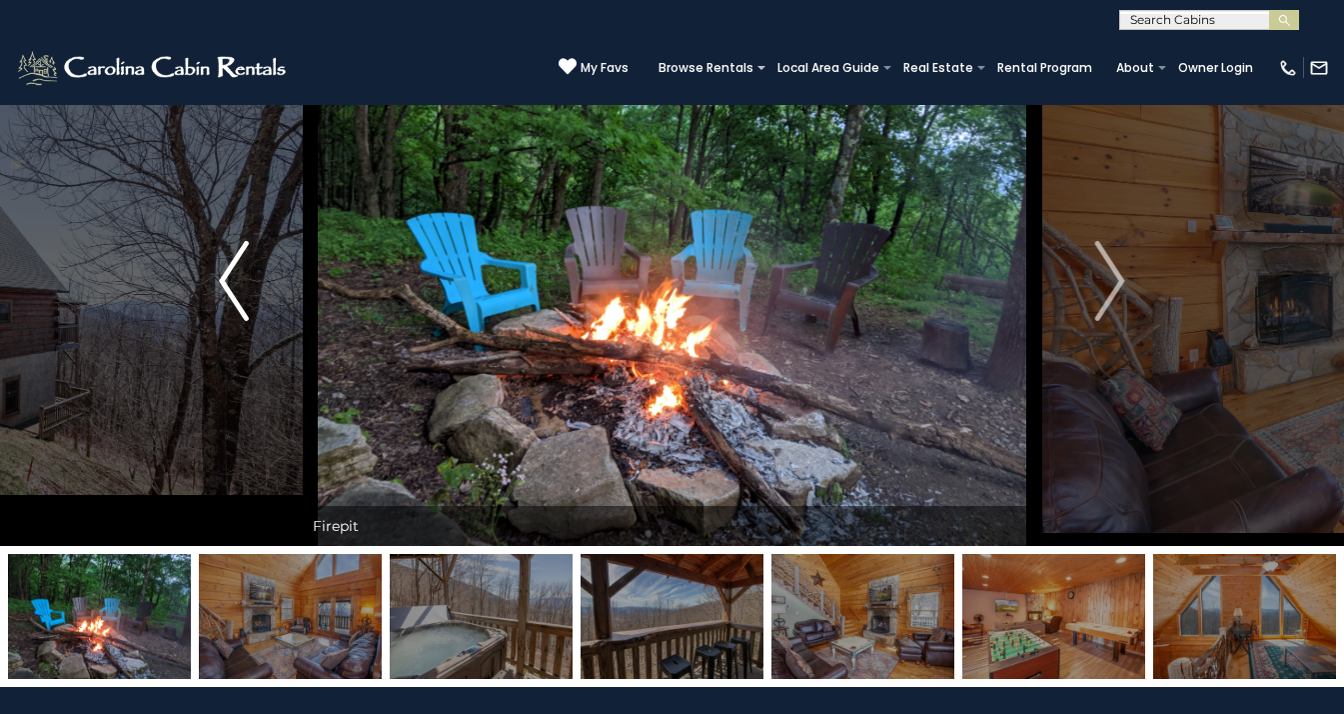
click at [223, 289] on img "Previous" at bounding box center [234, 281] width 30 height 80
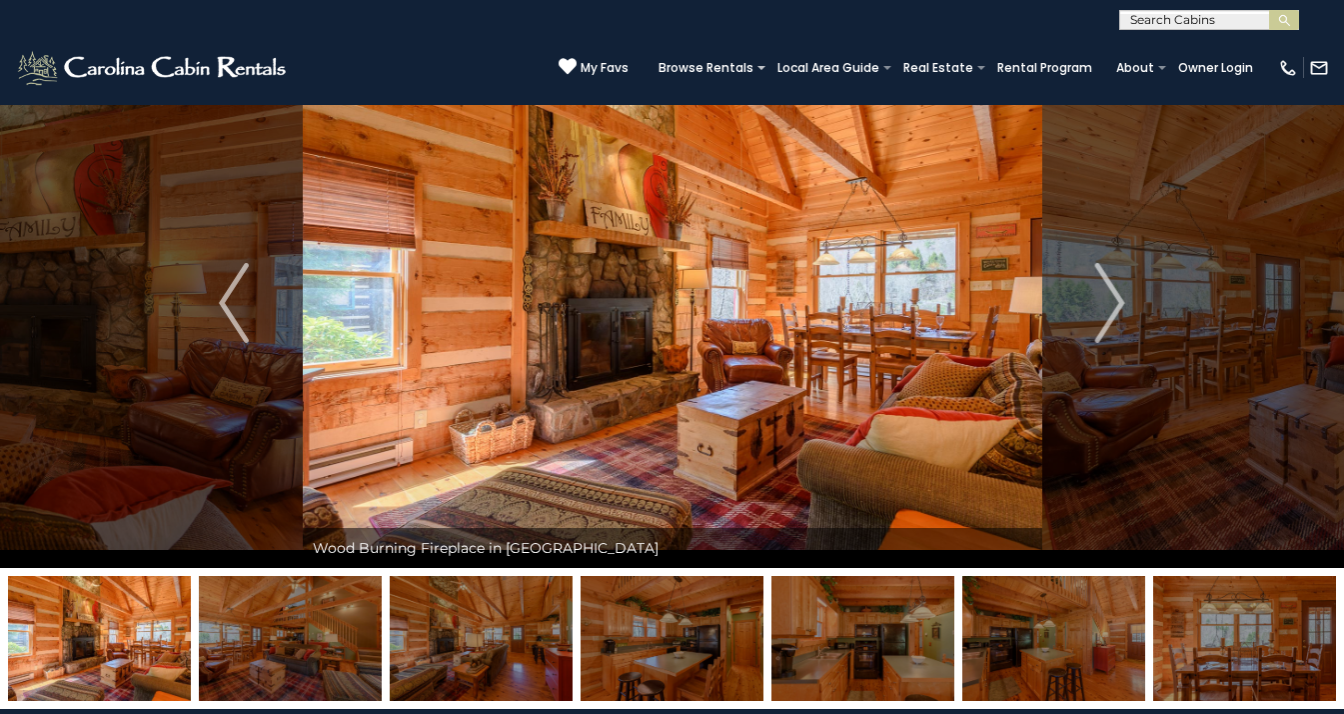
scroll to position [62, 0]
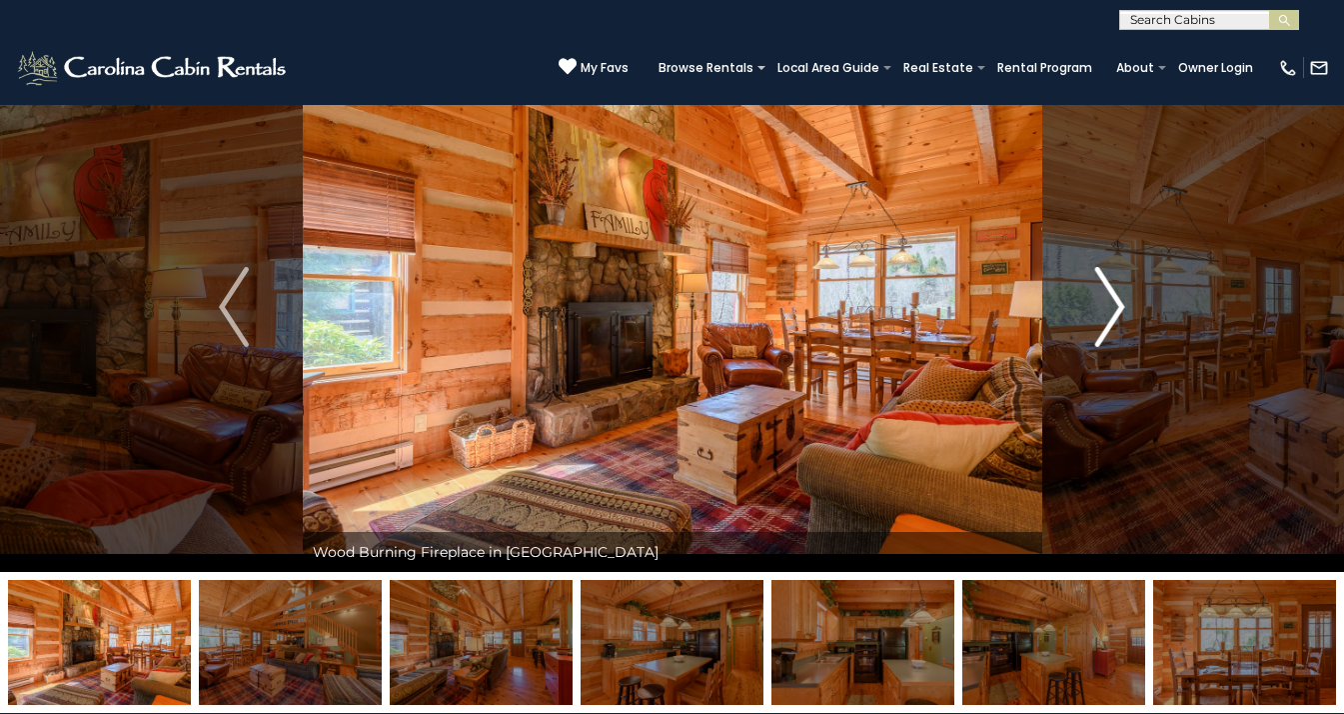
click at [1118, 309] on img "Next" at bounding box center [1111, 307] width 30 height 80
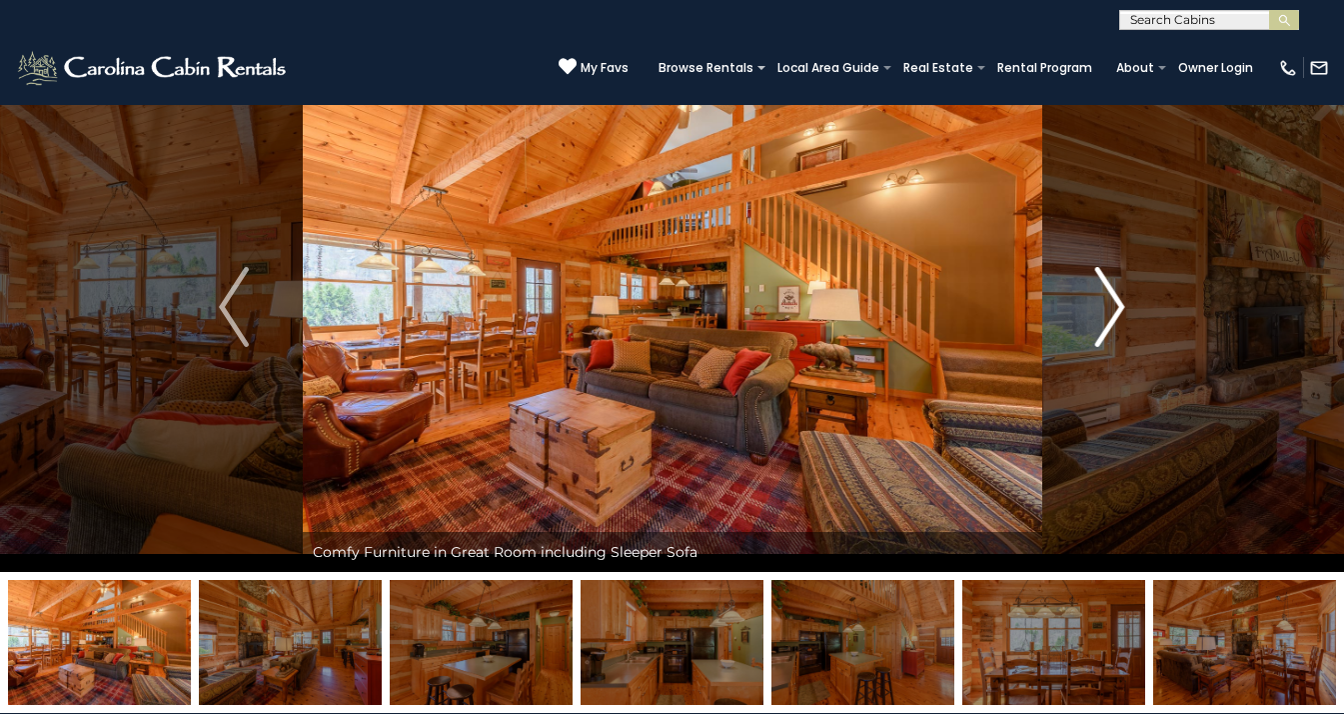
click at [1118, 309] on img "Next" at bounding box center [1111, 307] width 30 height 80
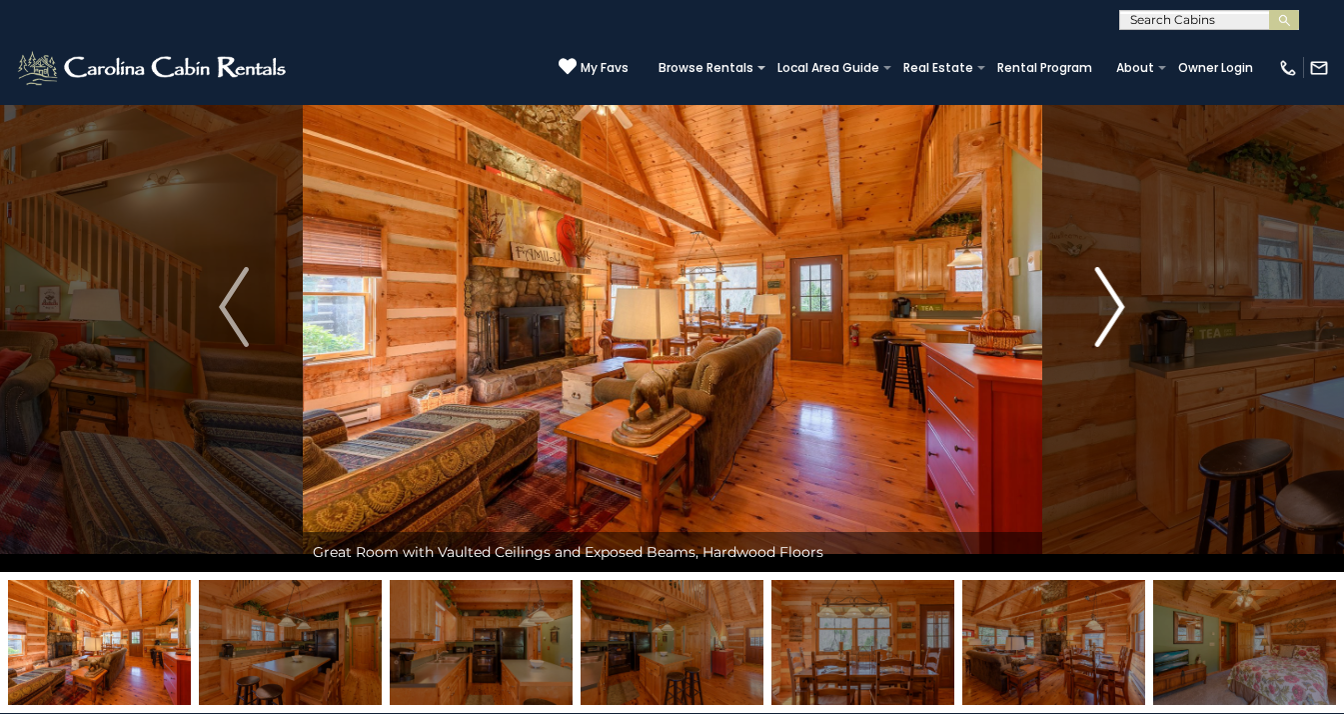
click at [1118, 309] on img "Next" at bounding box center [1111, 307] width 30 height 80
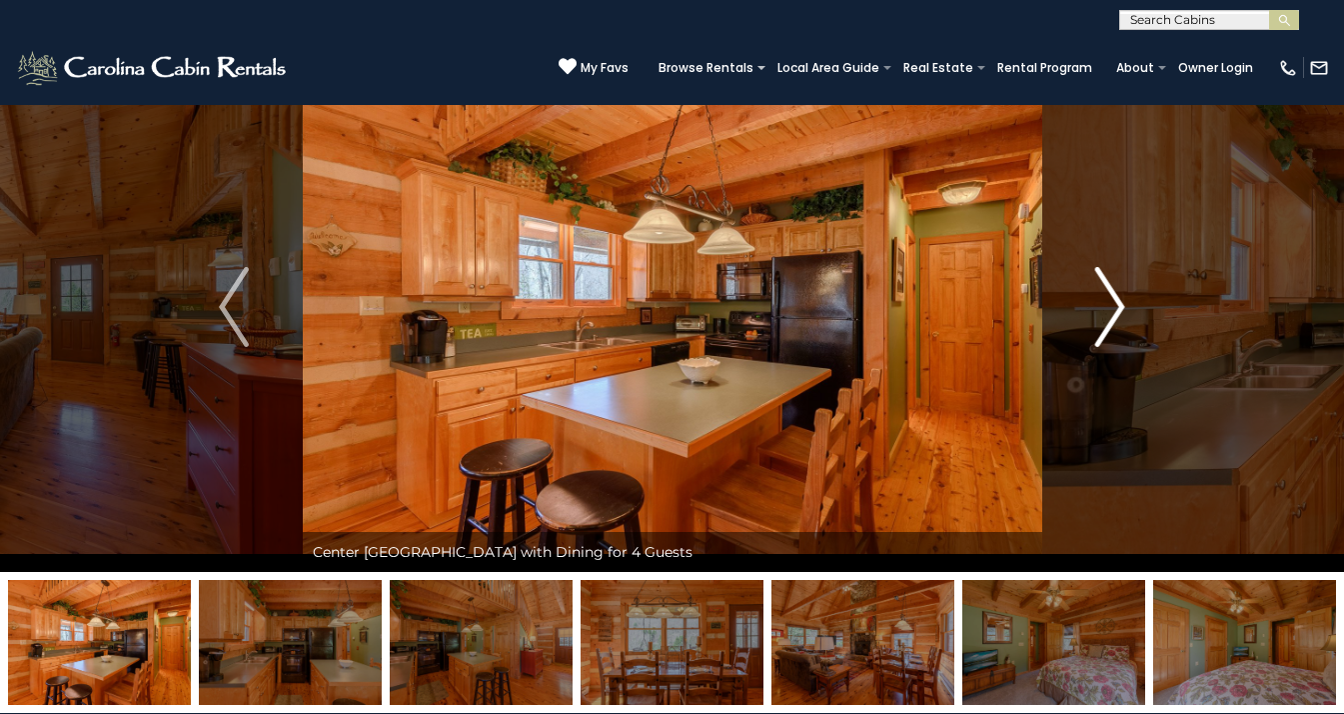
click at [1118, 309] on img "Next" at bounding box center [1111, 307] width 30 height 80
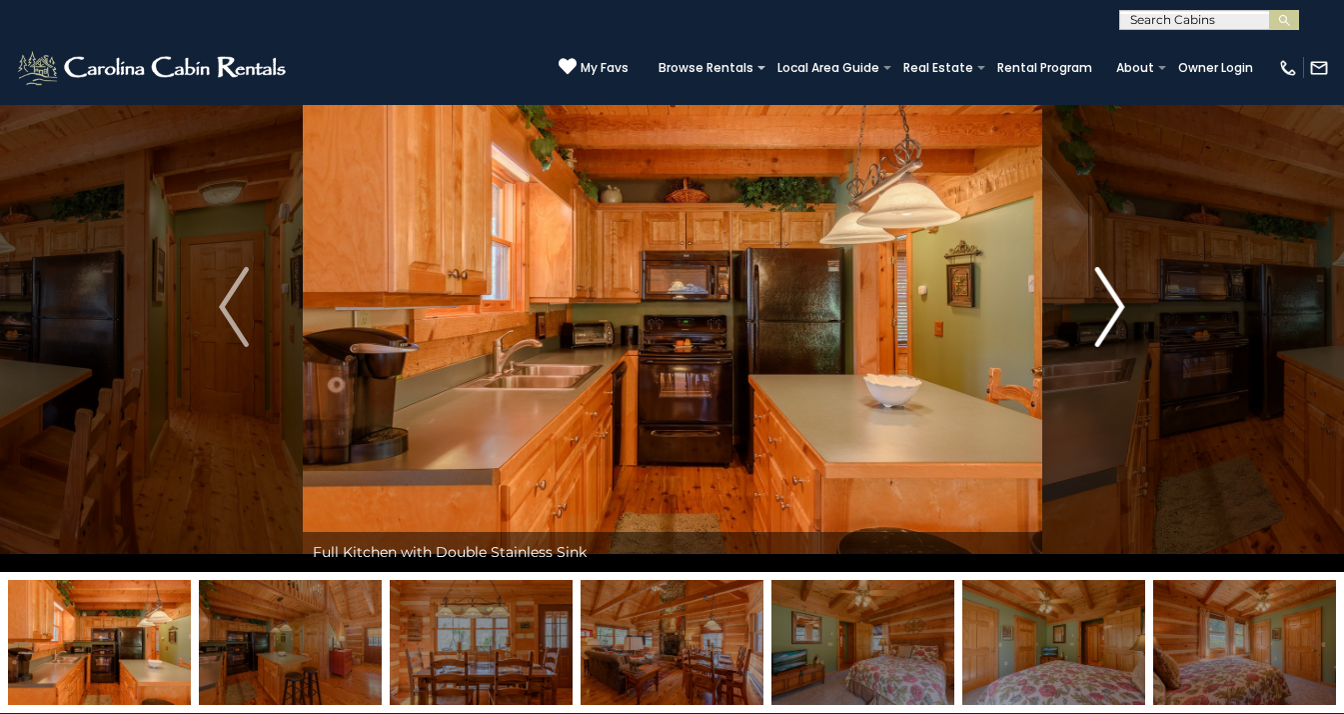
click at [1118, 309] on img "Next" at bounding box center [1111, 307] width 30 height 80
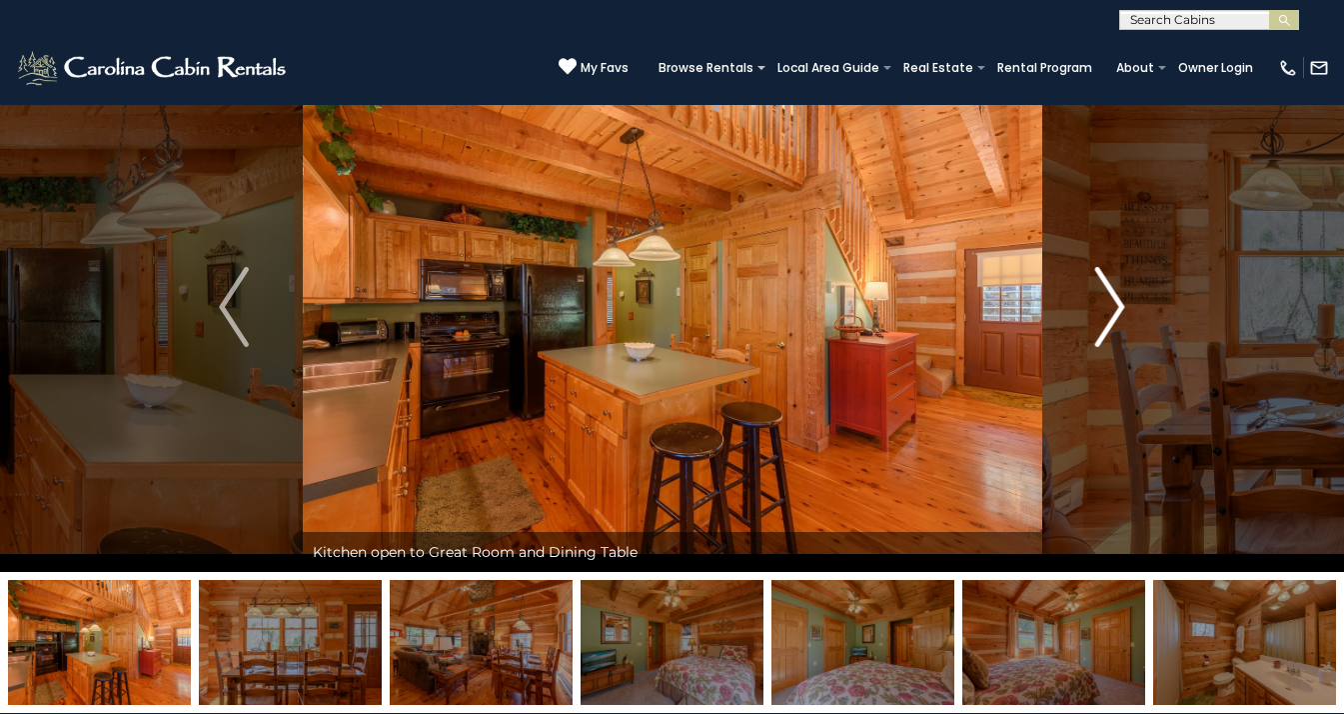
click at [1118, 309] on img "Next" at bounding box center [1111, 307] width 30 height 80
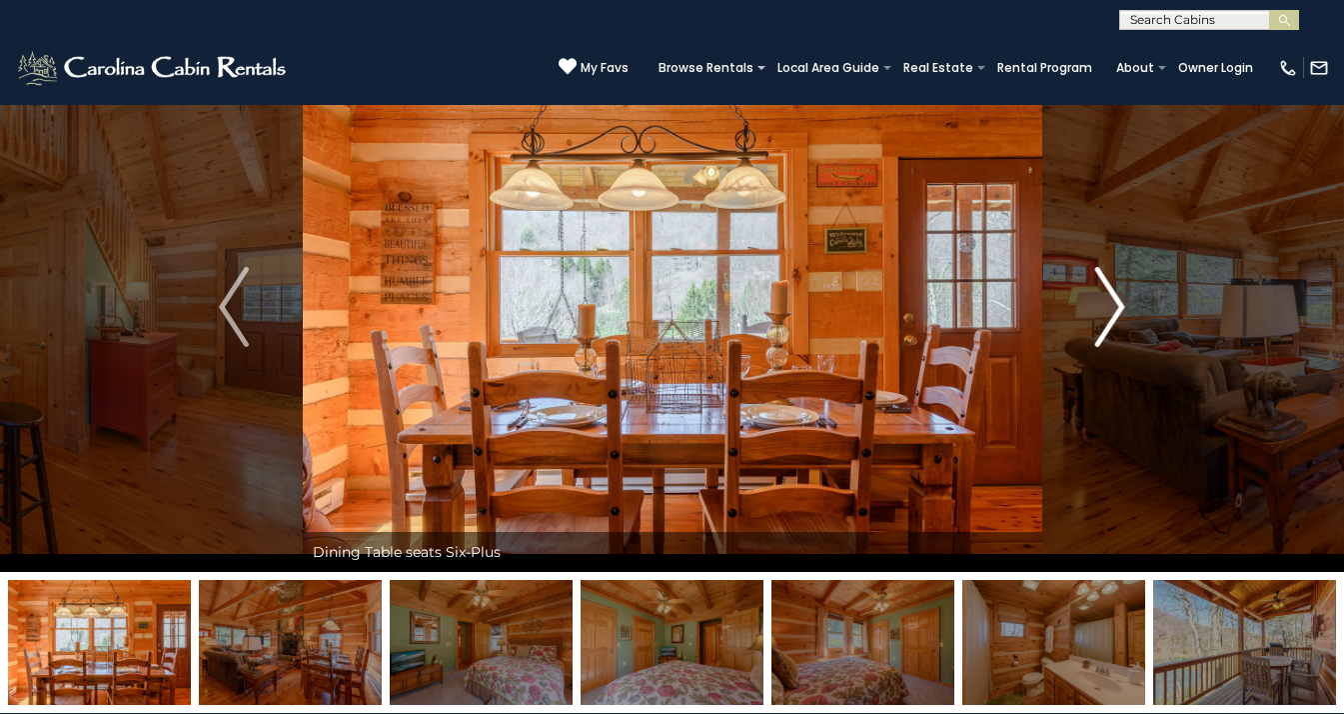
click at [1118, 309] on img "Next" at bounding box center [1111, 307] width 30 height 80
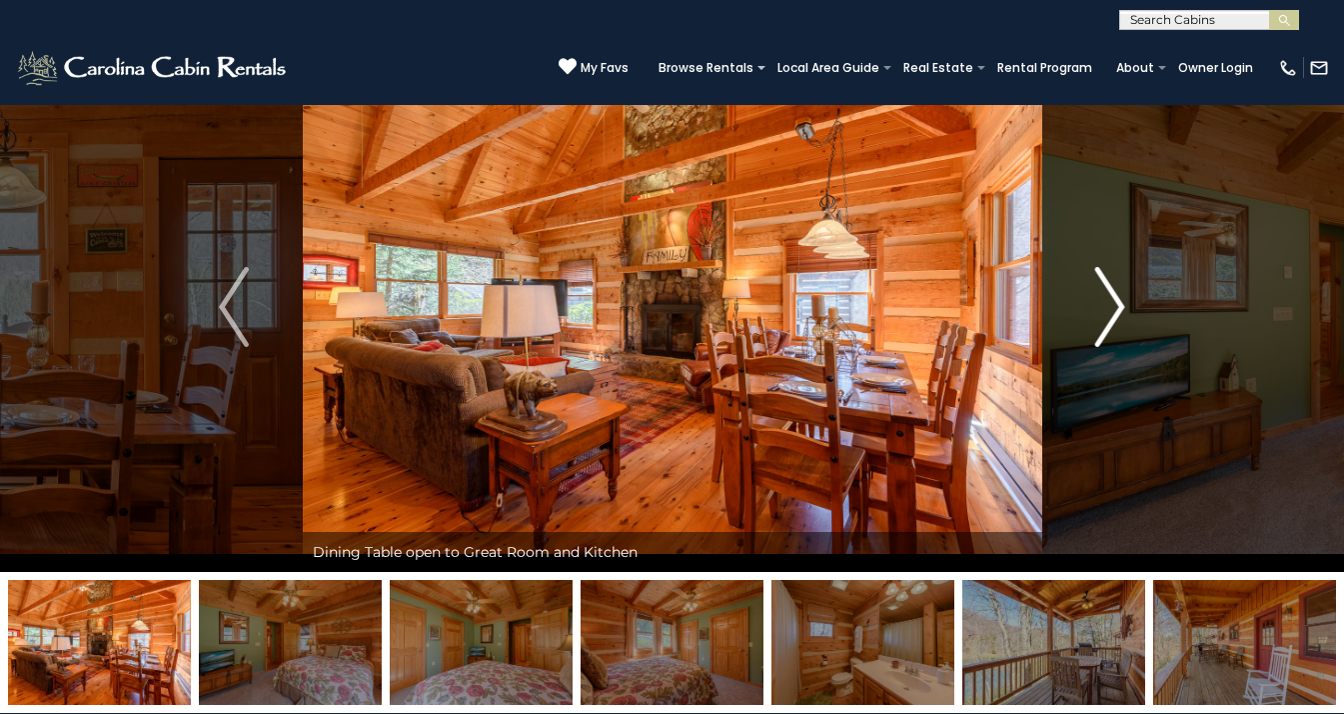
click at [1118, 309] on img "Next" at bounding box center [1111, 307] width 30 height 80
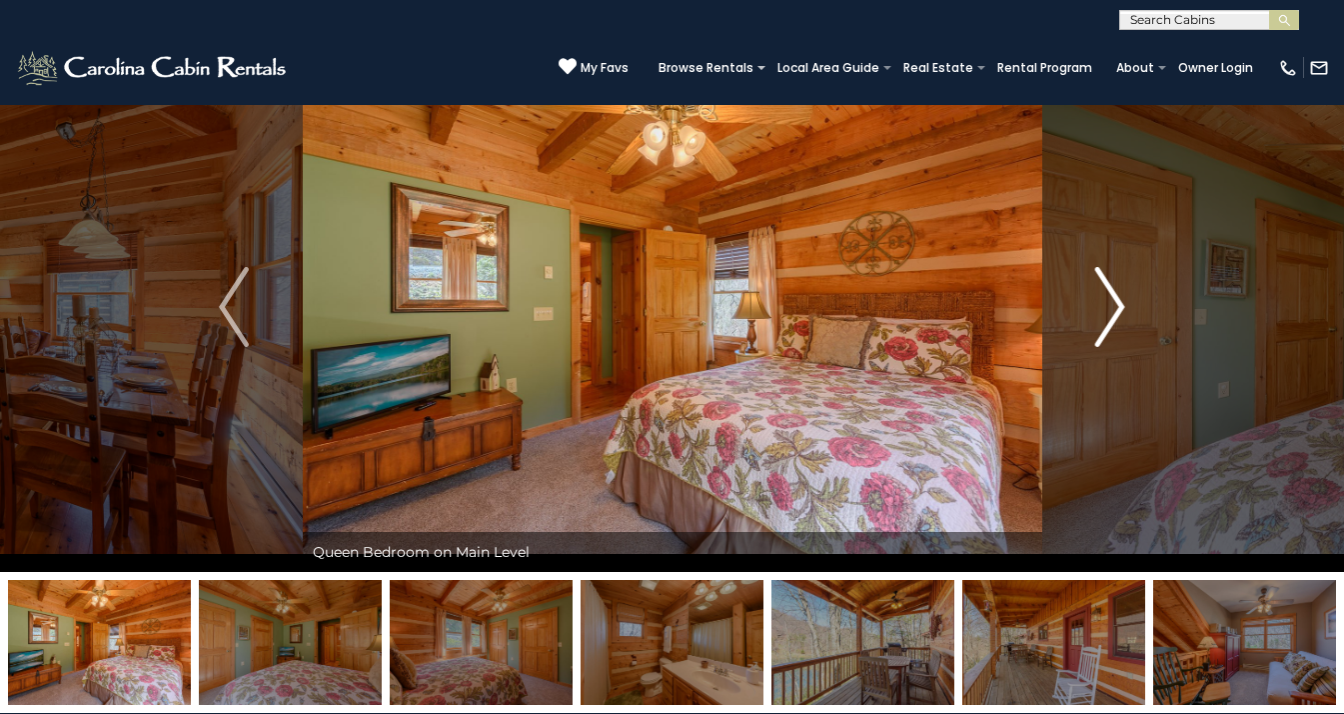
click at [1118, 309] on img "Next" at bounding box center [1111, 307] width 30 height 80
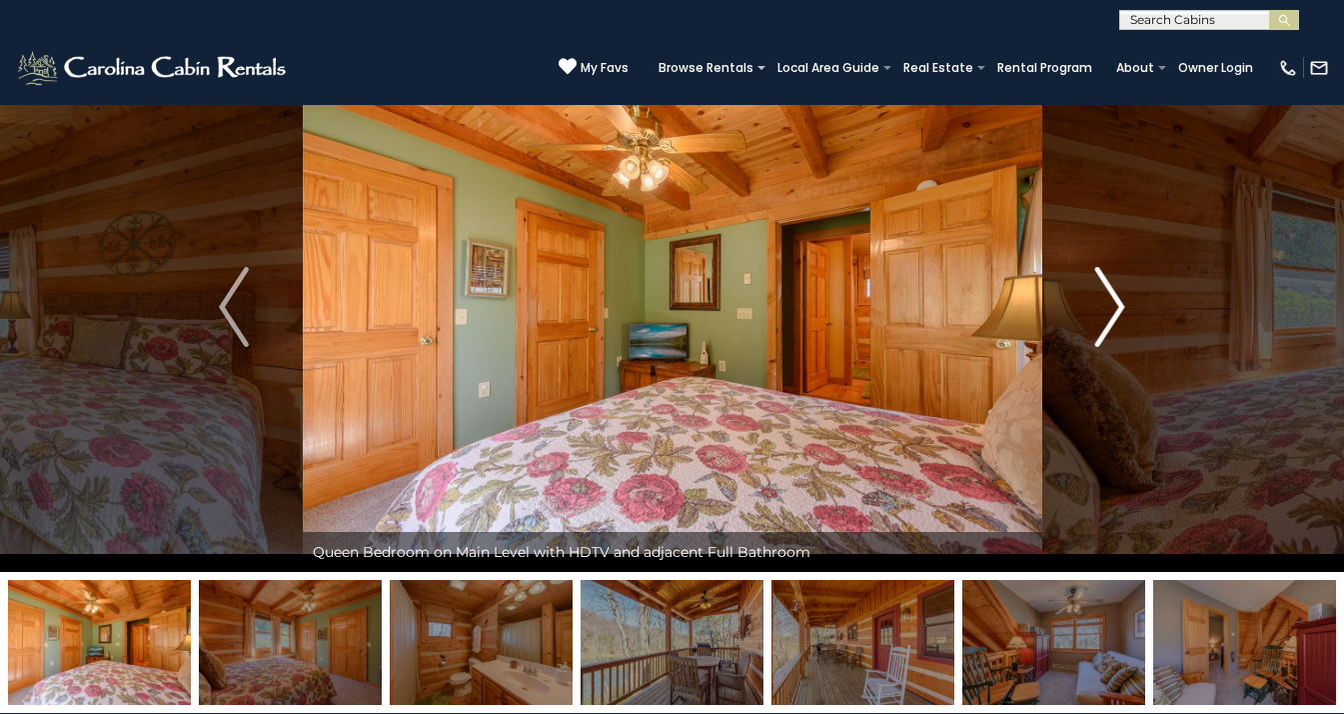
click at [1118, 309] on img "Next" at bounding box center [1111, 307] width 30 height 80
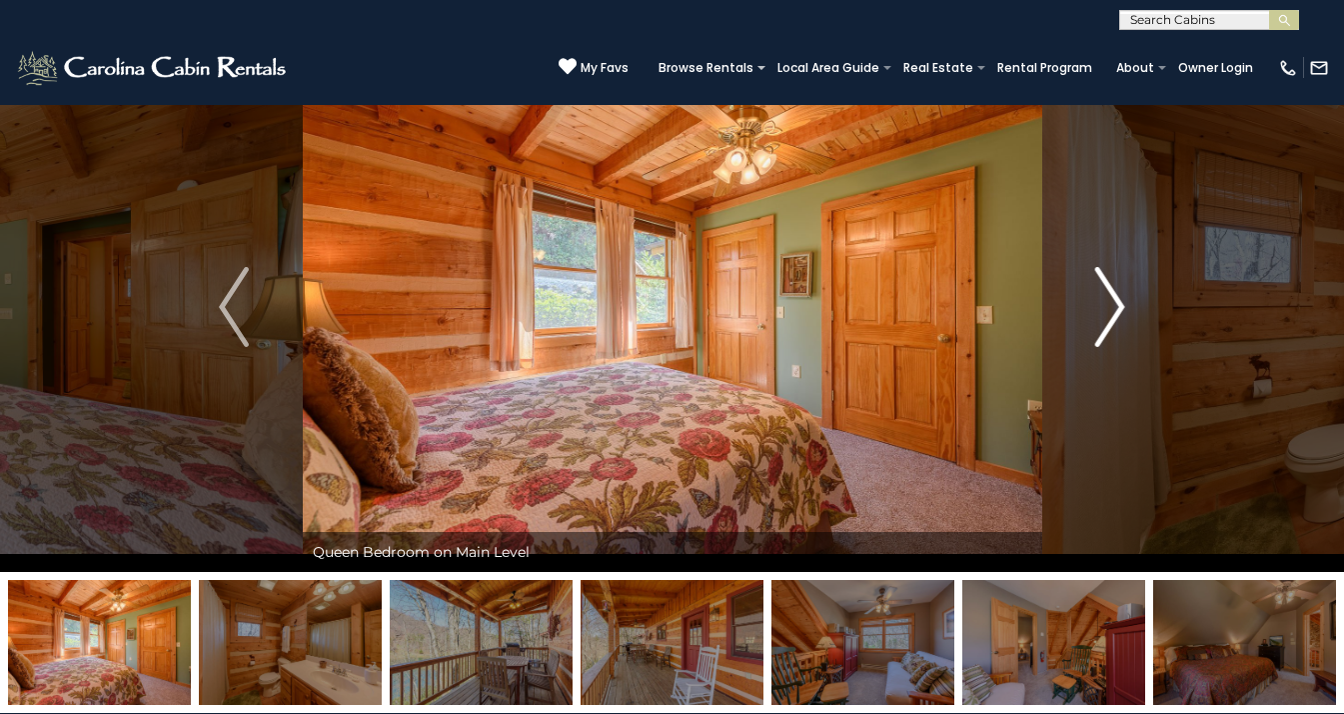
click at [1118, 309] on img "Next" at bounding box center [1111, 307] width 30 height 80
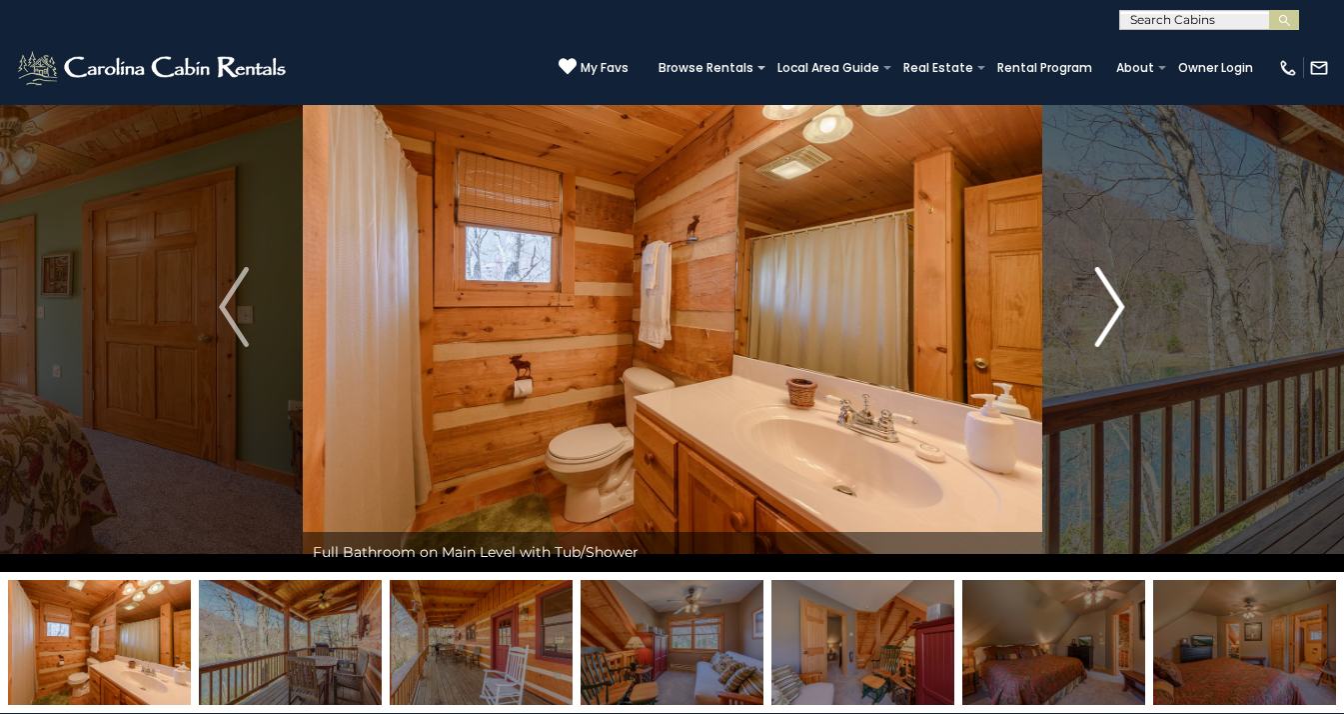
click at [1118, 309] on img "Next" at bounding box center [1111, 307] width 30 height 80
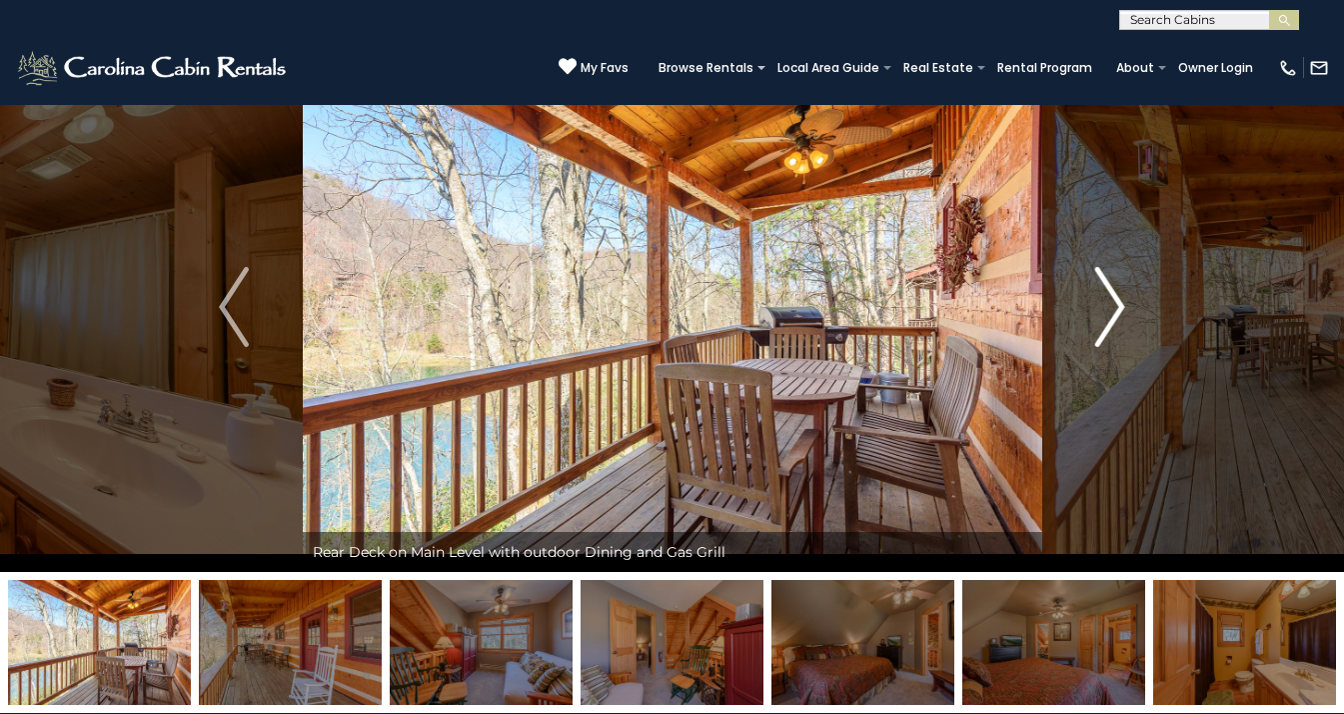
click at [1118, 309] on img "Next" at bounding box center [1111, 307] width 30 height 80
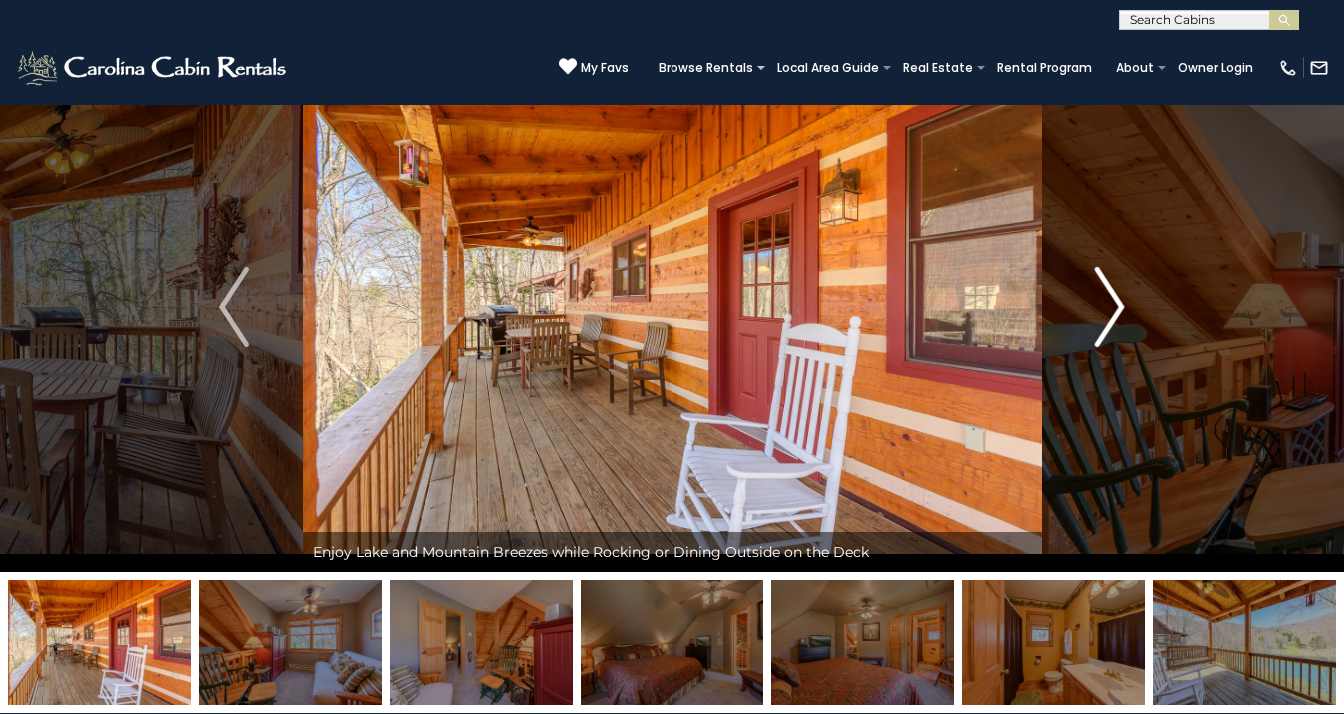
click at [1118, 309] on img "Next" at bounding box center [1111, 307] width 30 height 80
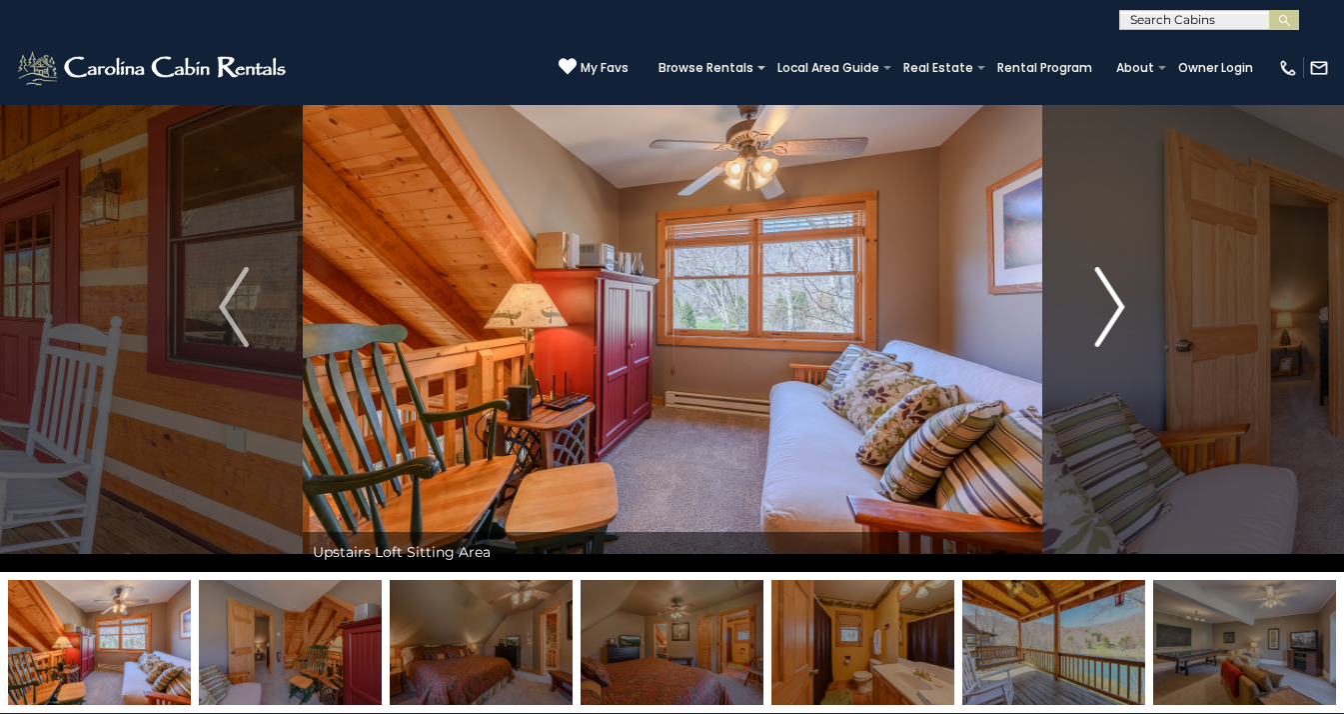
click at [1118, 309] on img "Next" at bounding box center [1111, 307] width 30 height 80
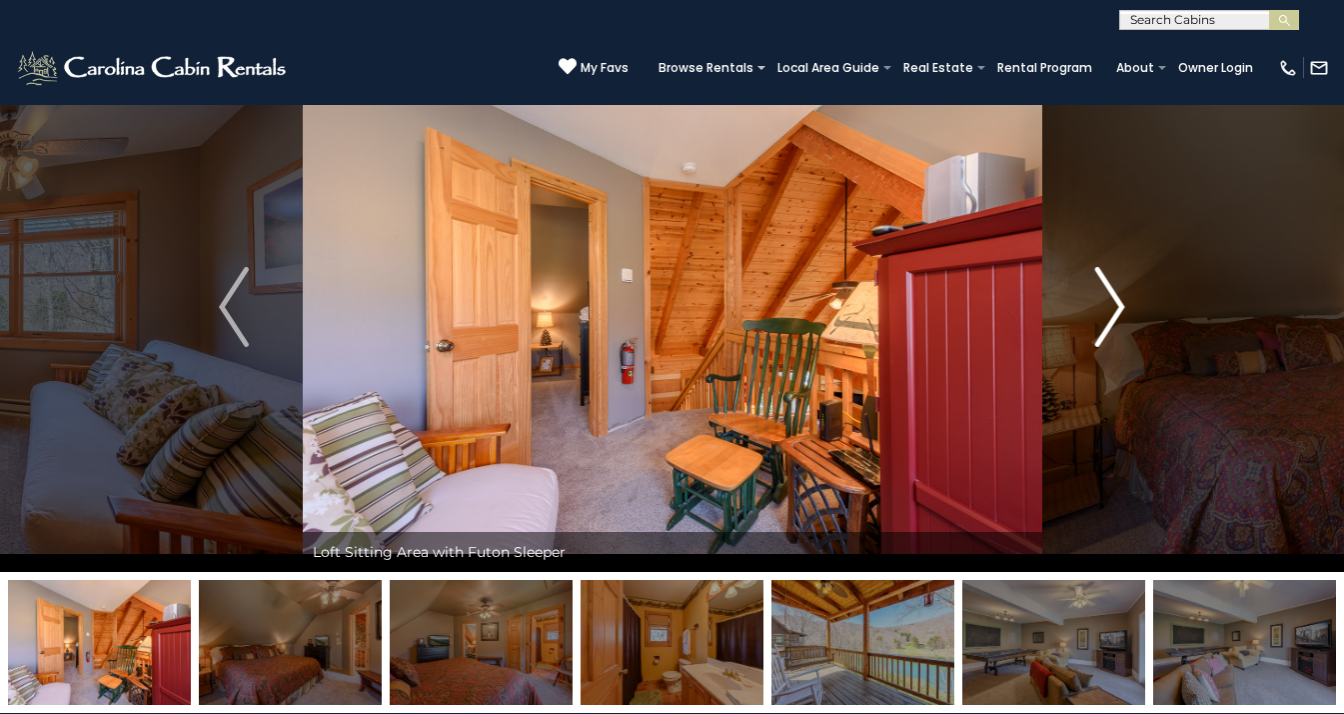
click at [1118, 309] on img "Next" at bounding box center [1111, 307] width 30 height 80
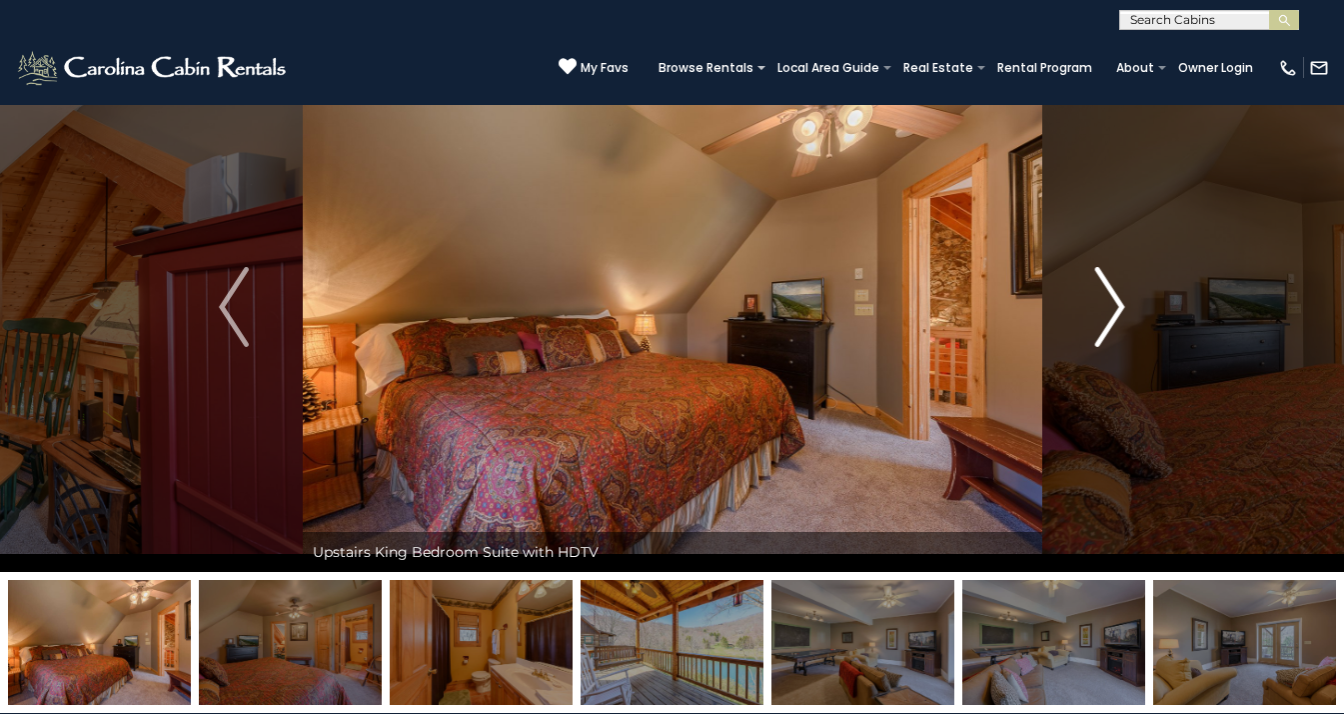
click at [1118, 309] on img "Next" at bounding box center [1111, 307] width 30 height 80
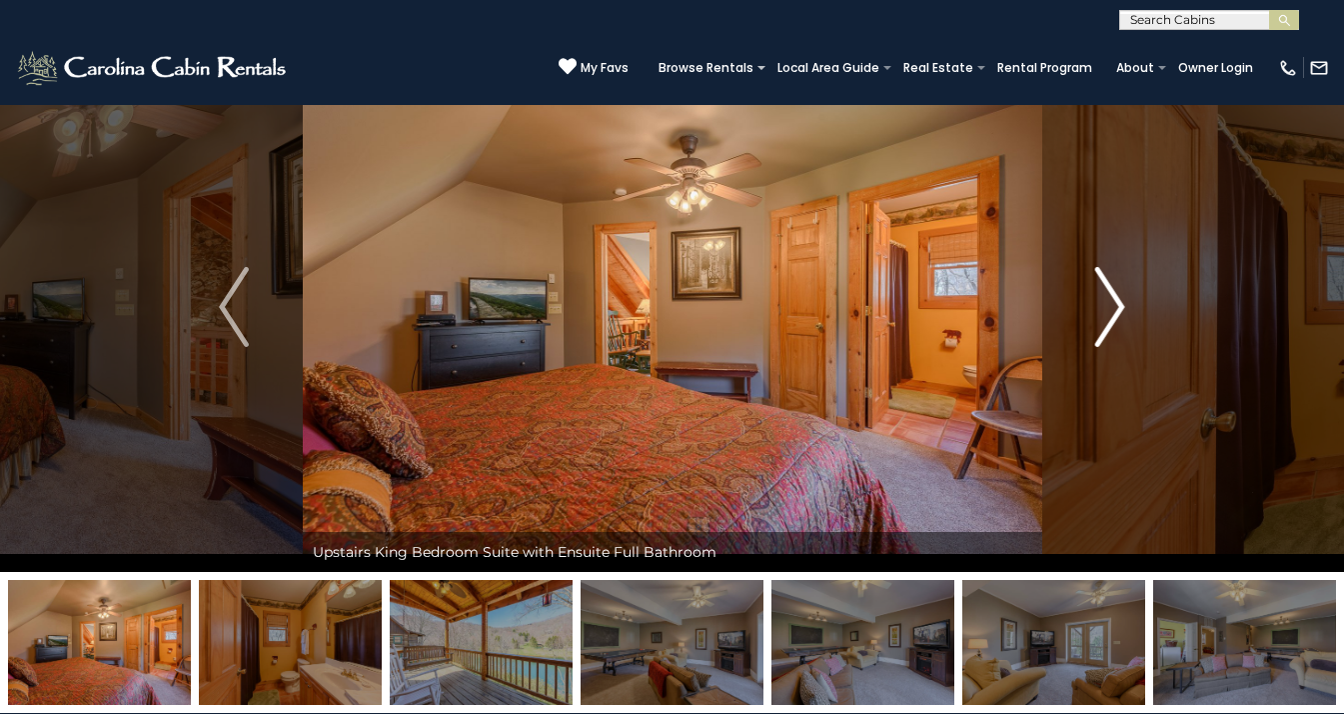
click at [1118, 309] on img "Next" at bounding box center [1111, 307] width 30 height 80
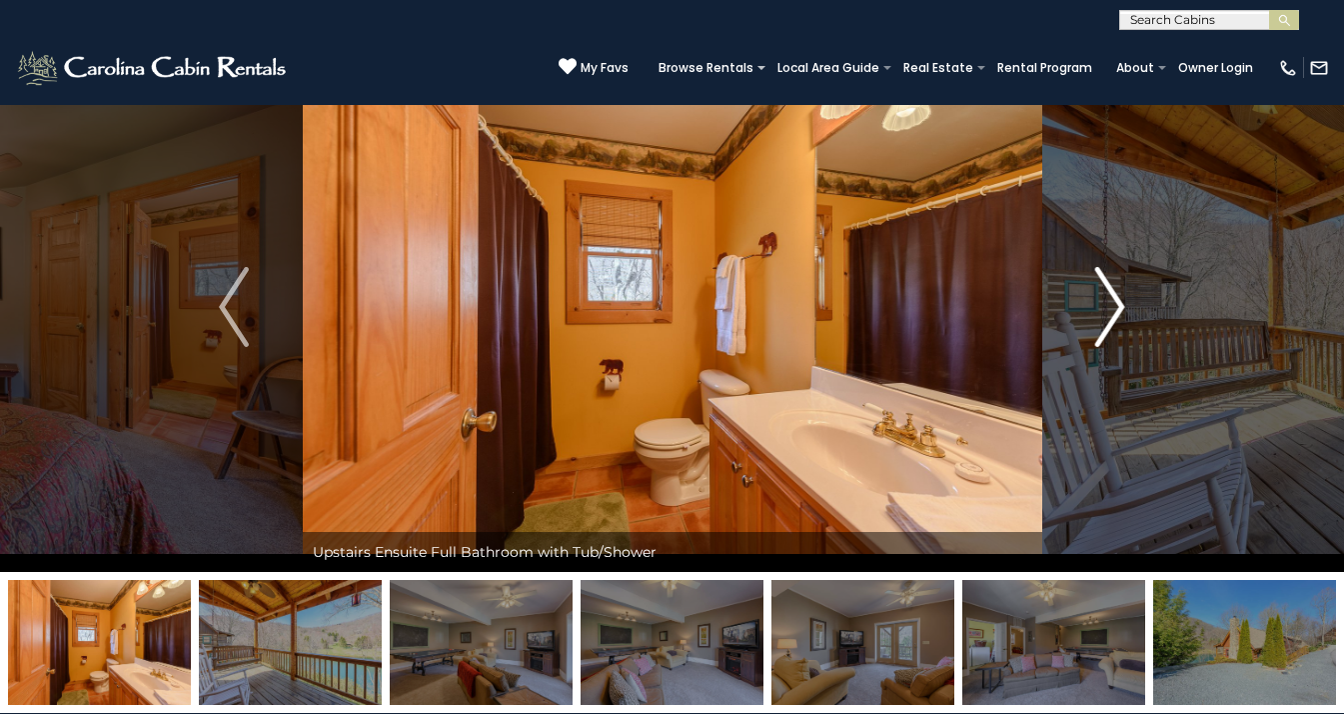
click at [1118, 309] on img "Next" at bounding box center [1111, 307] width 30 height 80
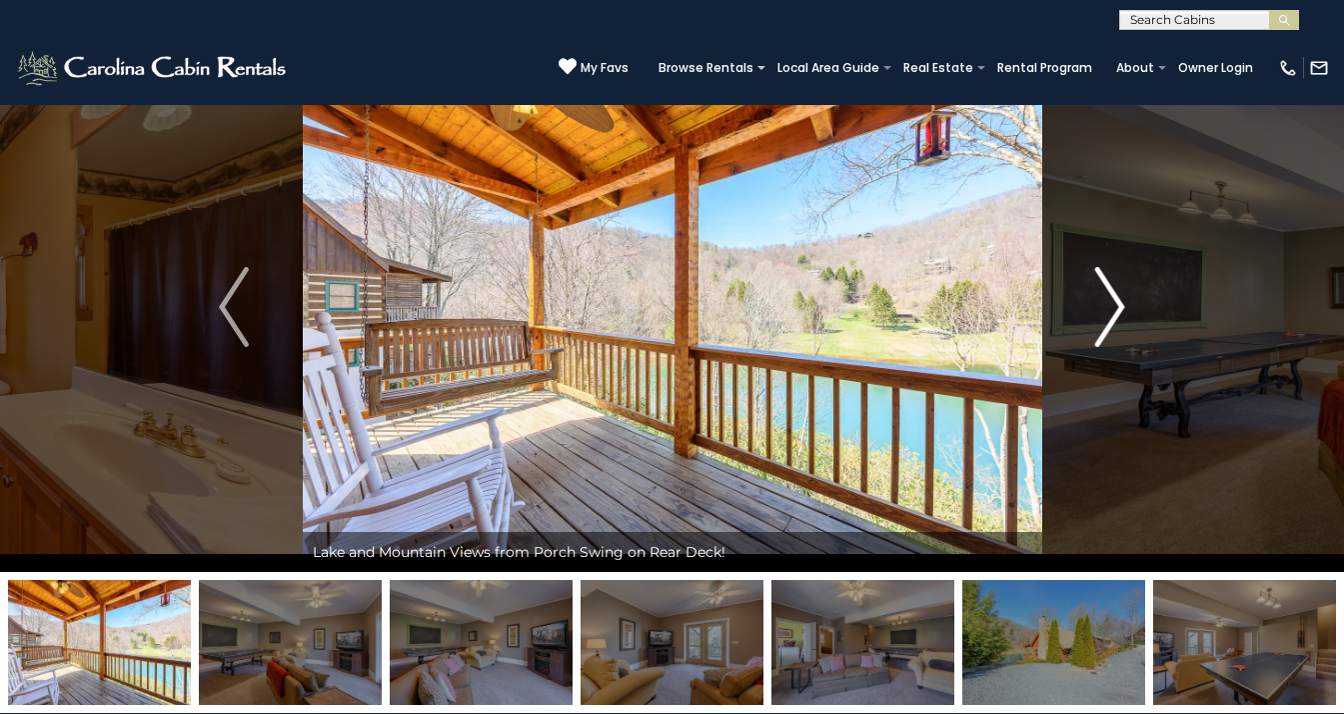
click at [1118, 309] on img "Next" at bounding box center [1111, 307] width 30 height 80
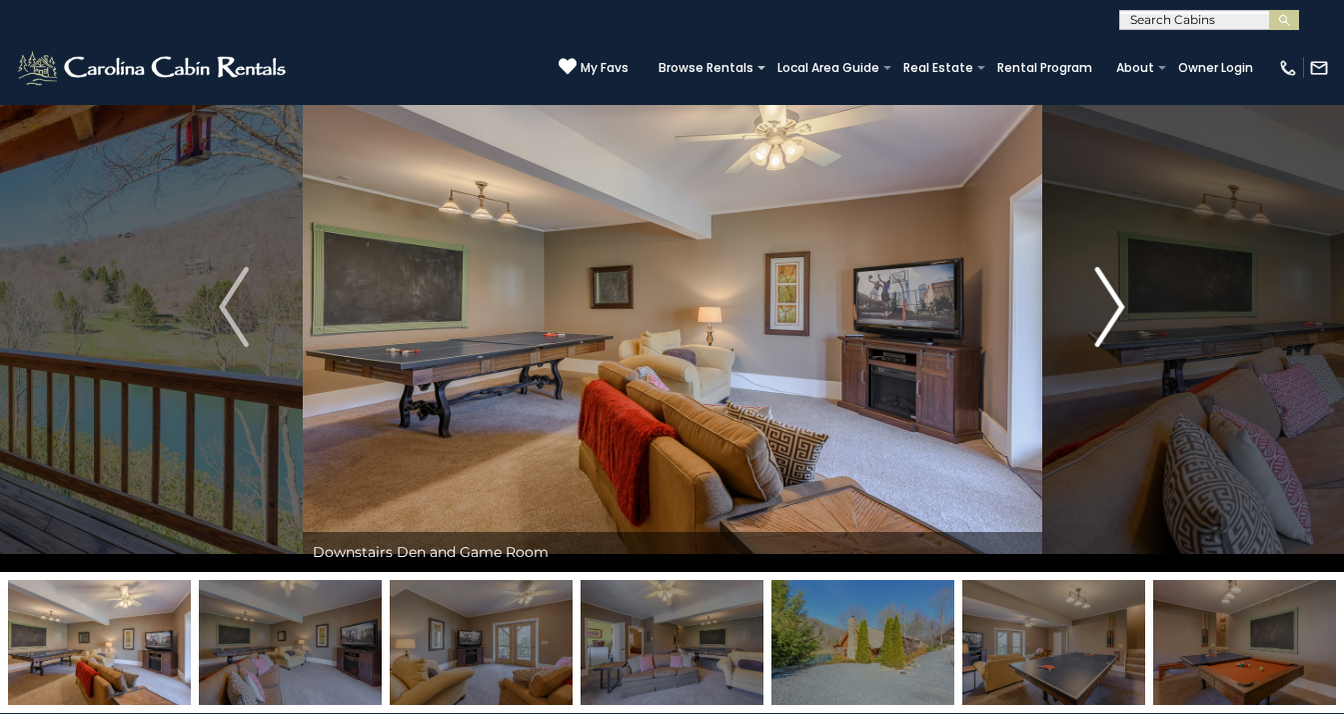
click at [1118, 309] on img "Next" at bounding box center [1111, 307] width 30 height 80
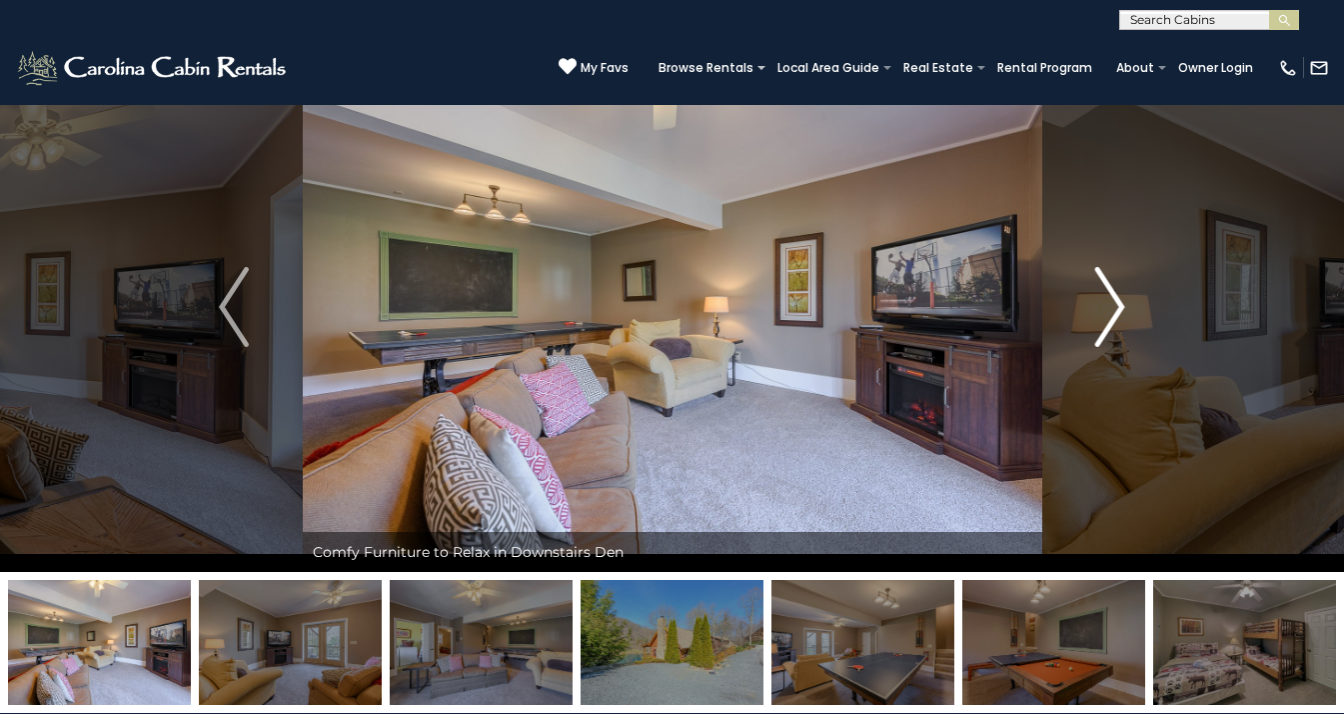
click at [1118, 309] on img "Next" at bounding box center [1111, 307] width 30 height 80
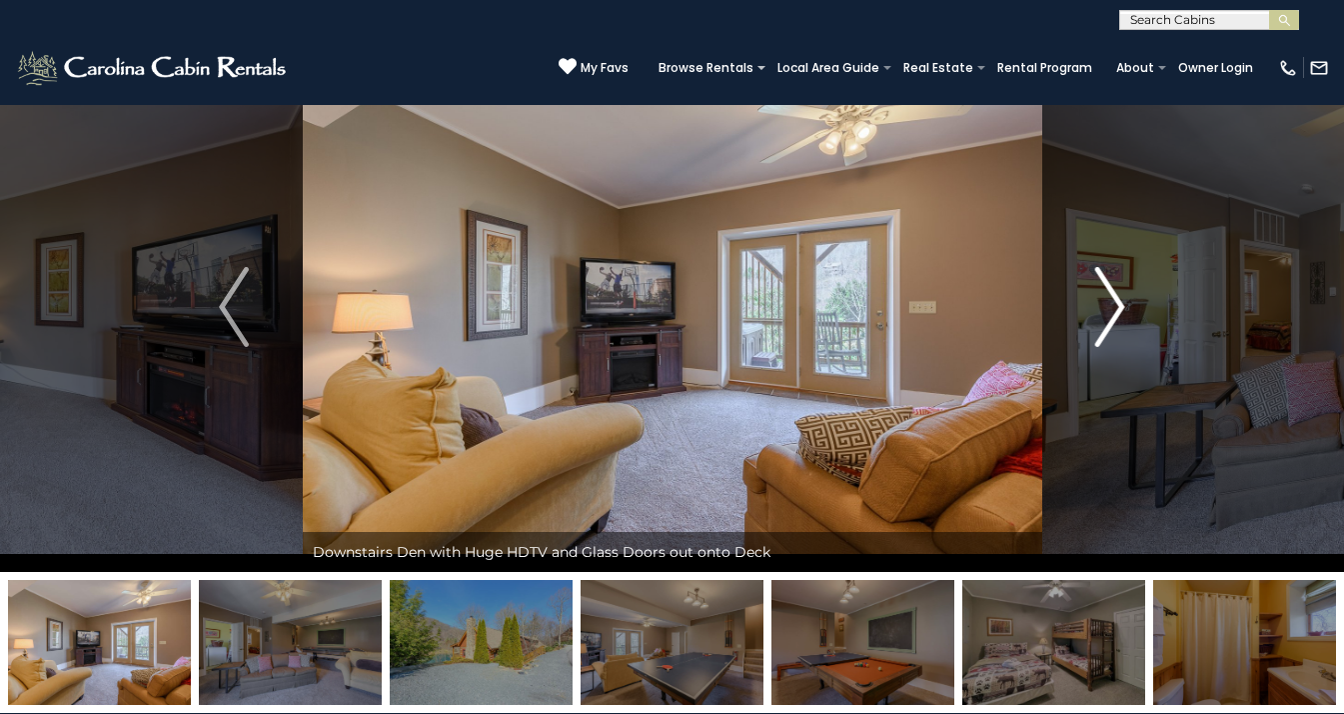
click at [1118, 309] on img "Next" at bounding box center [1111, 307] width 30 height 80
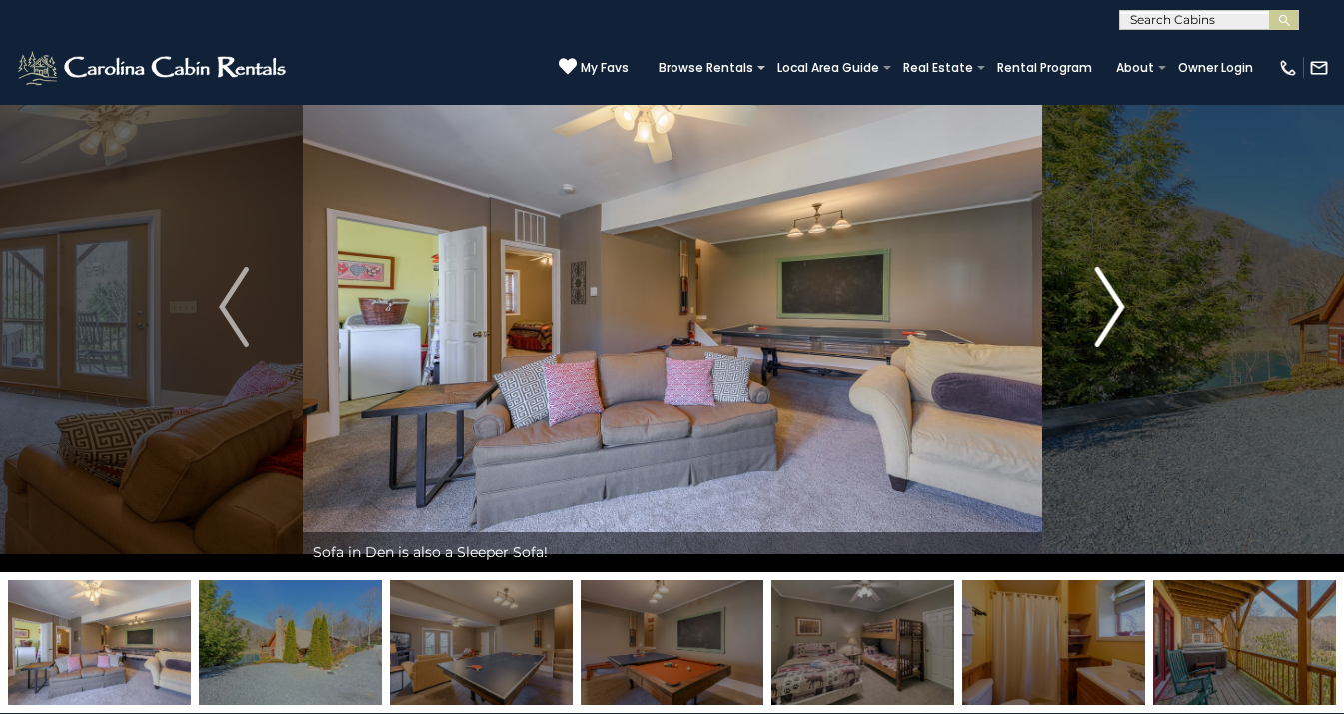
click at [1118, 309] on img "Next" at bounding box center [1111, 307] width 30 height 80
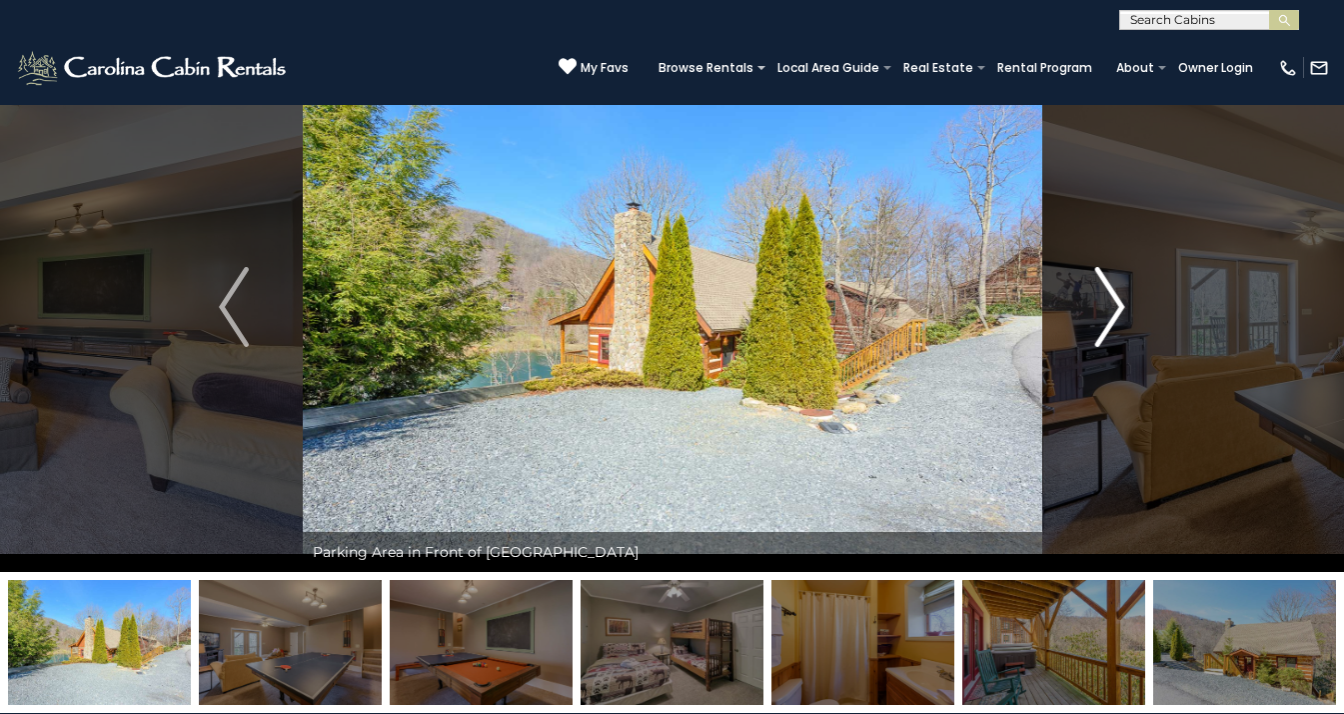
click at [1118, 309] on img "Next" at bounding box center [1111, 307] width 30 height 80
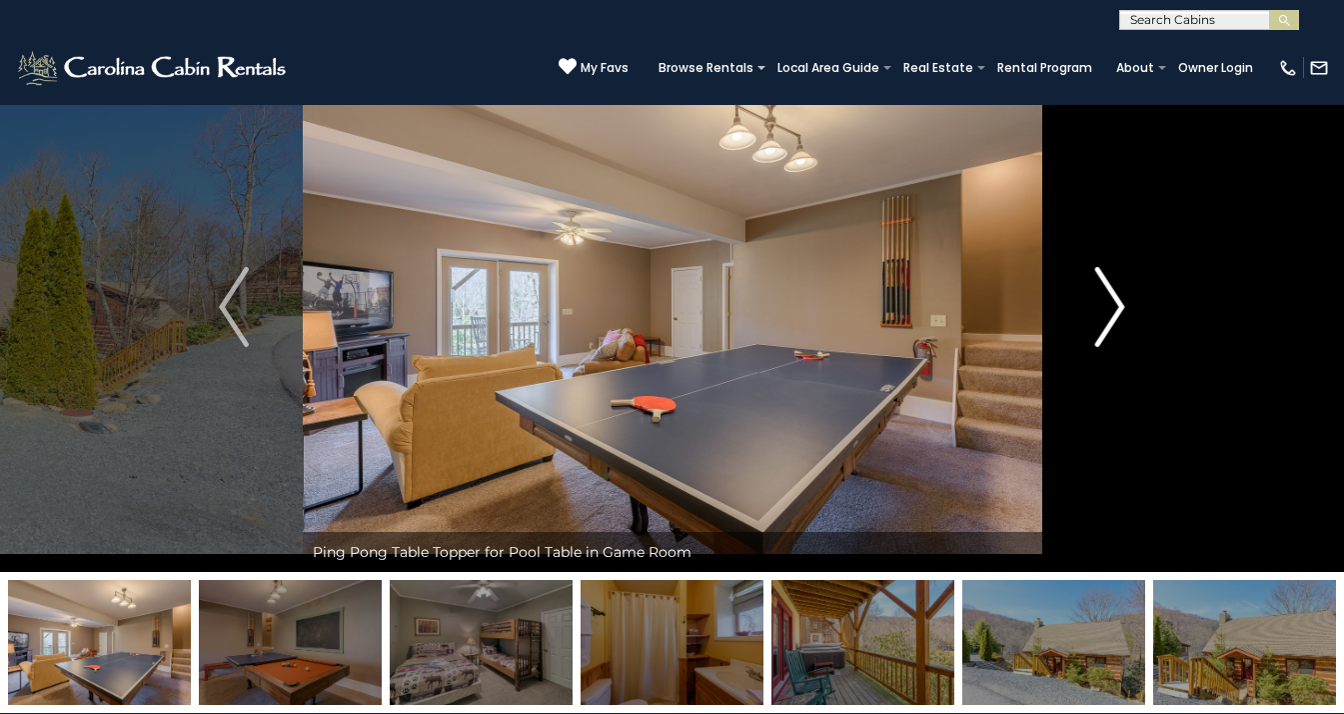
click at [1118, 309] on img "Next" at bounding box center [1111, 307] width 30 height 80
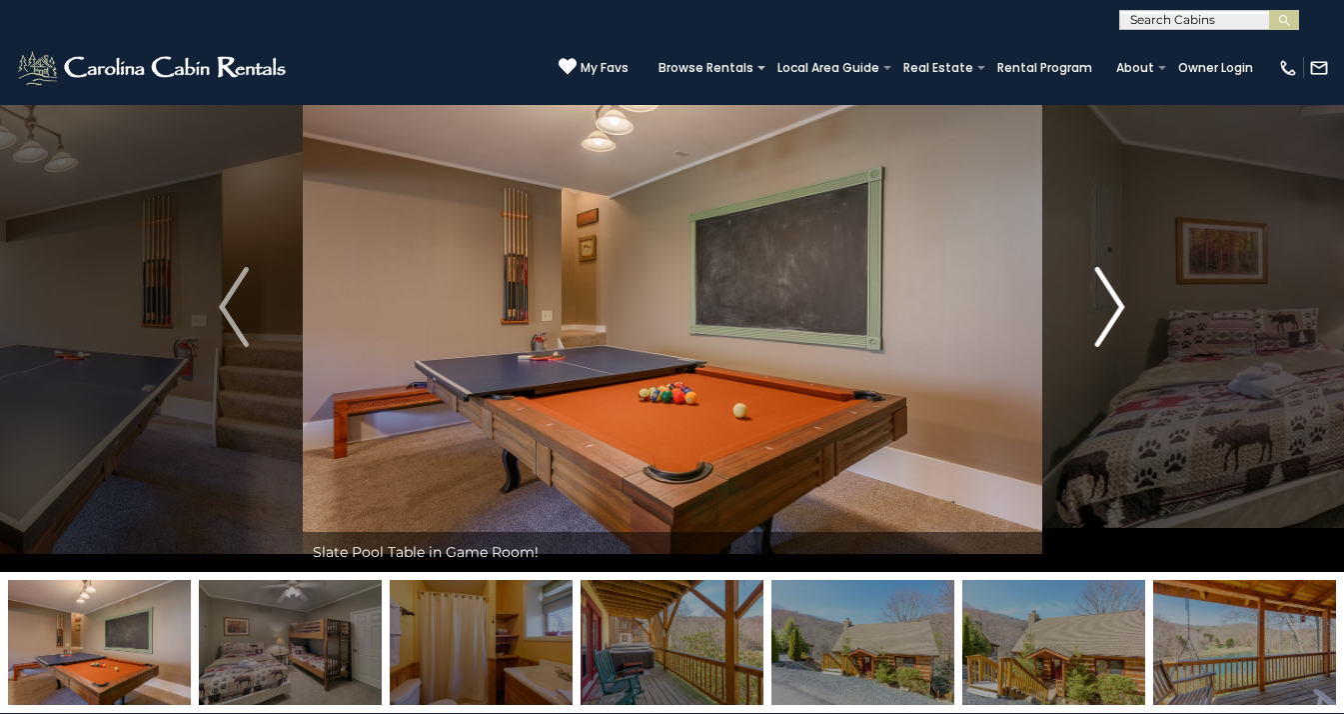
click at [1118, 309] on img "Next" at bounding box center [1111, 307] width 30 height 80
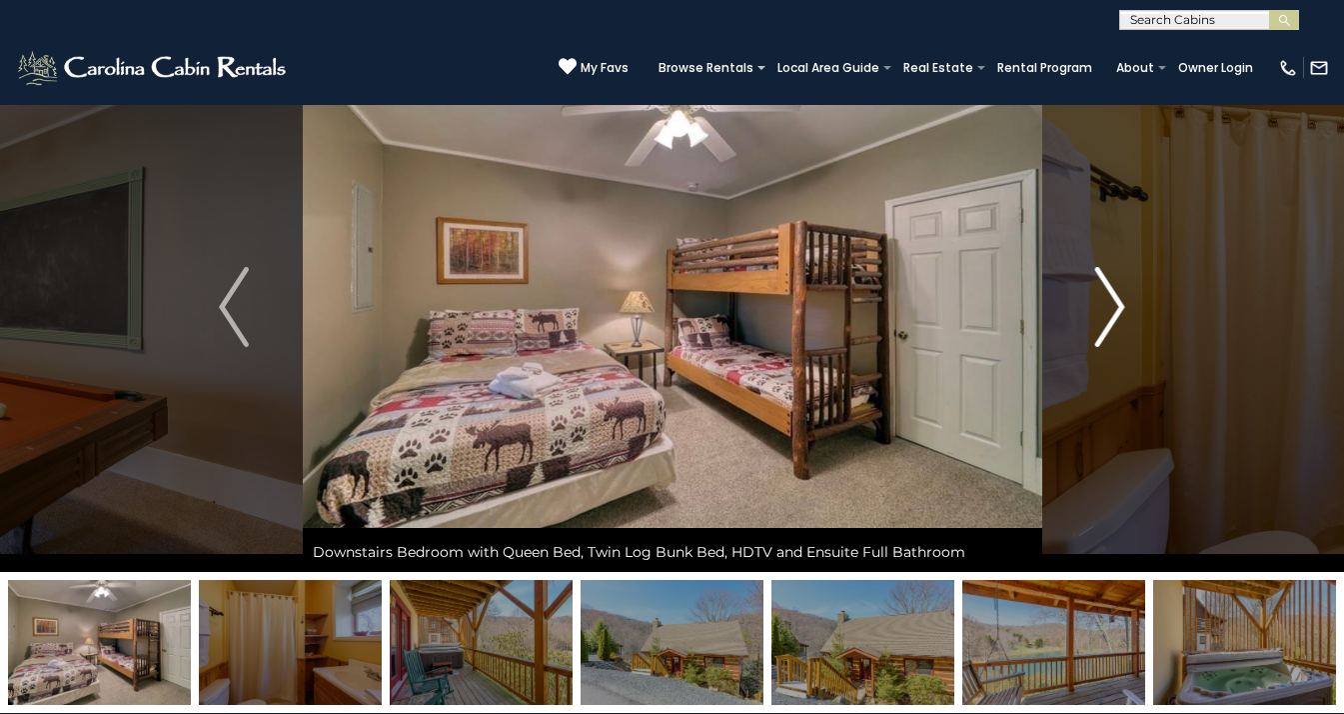
click at [1118, 309] on img "Next" at bounding box center [1111, 307] width 30 height 80
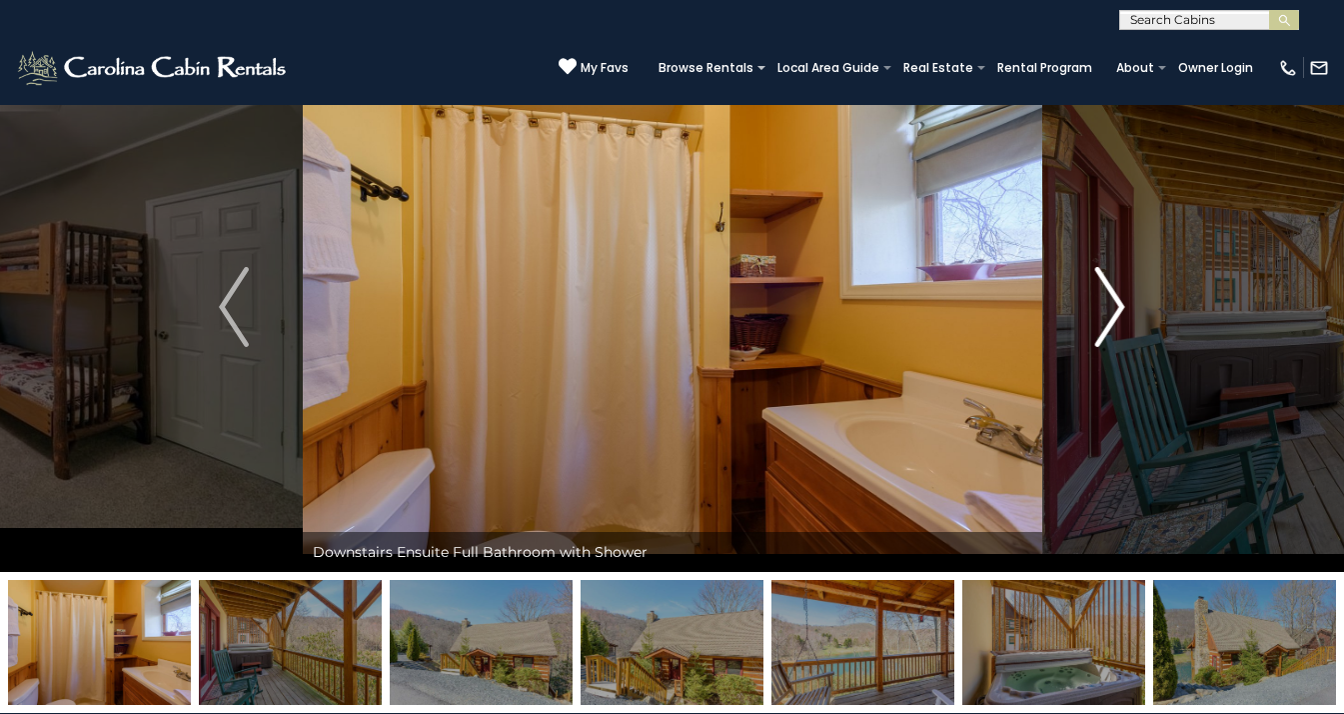
click at [1118, 309] on img "Next" at bounding box center [1111, 307] width 30 height 80
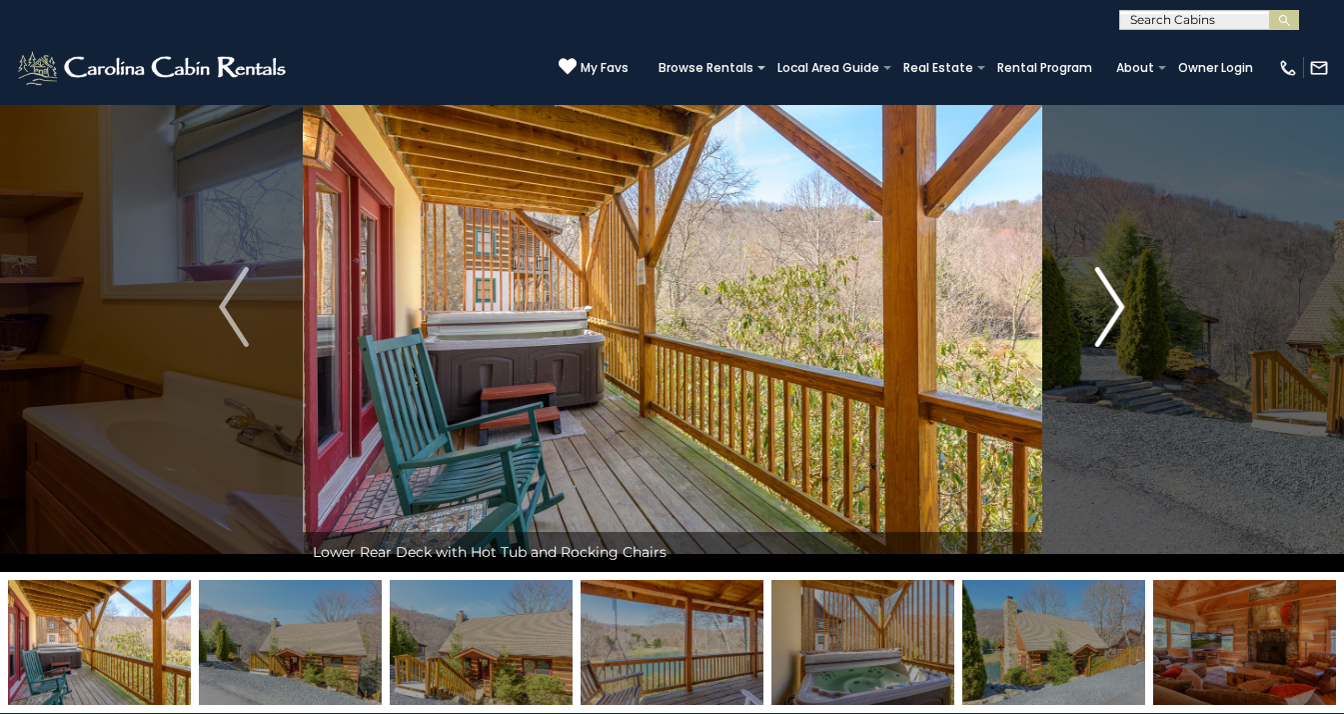
click at [1118, 309] on img "Next" at bounding box center [1111, 307] width 30 height 80
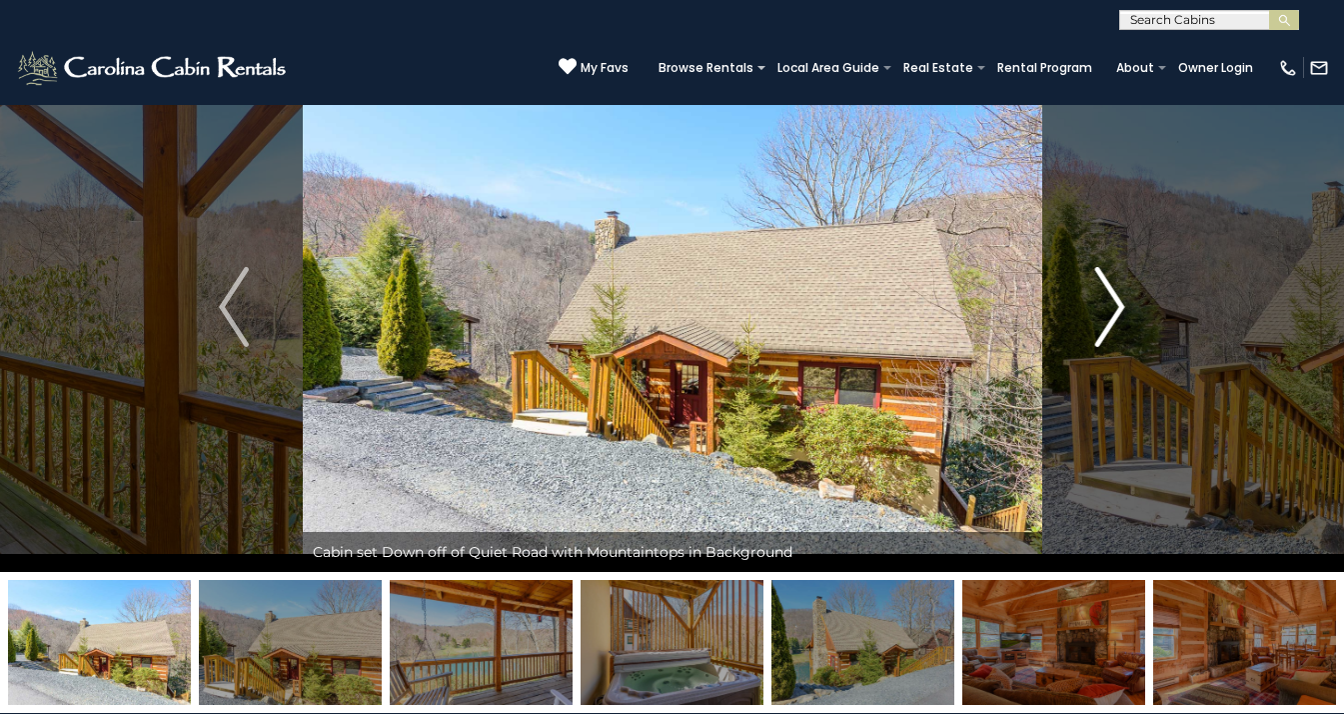
click at [1118, 309] on img "Next" at bounding box center [1111, 307] width 30 height 80
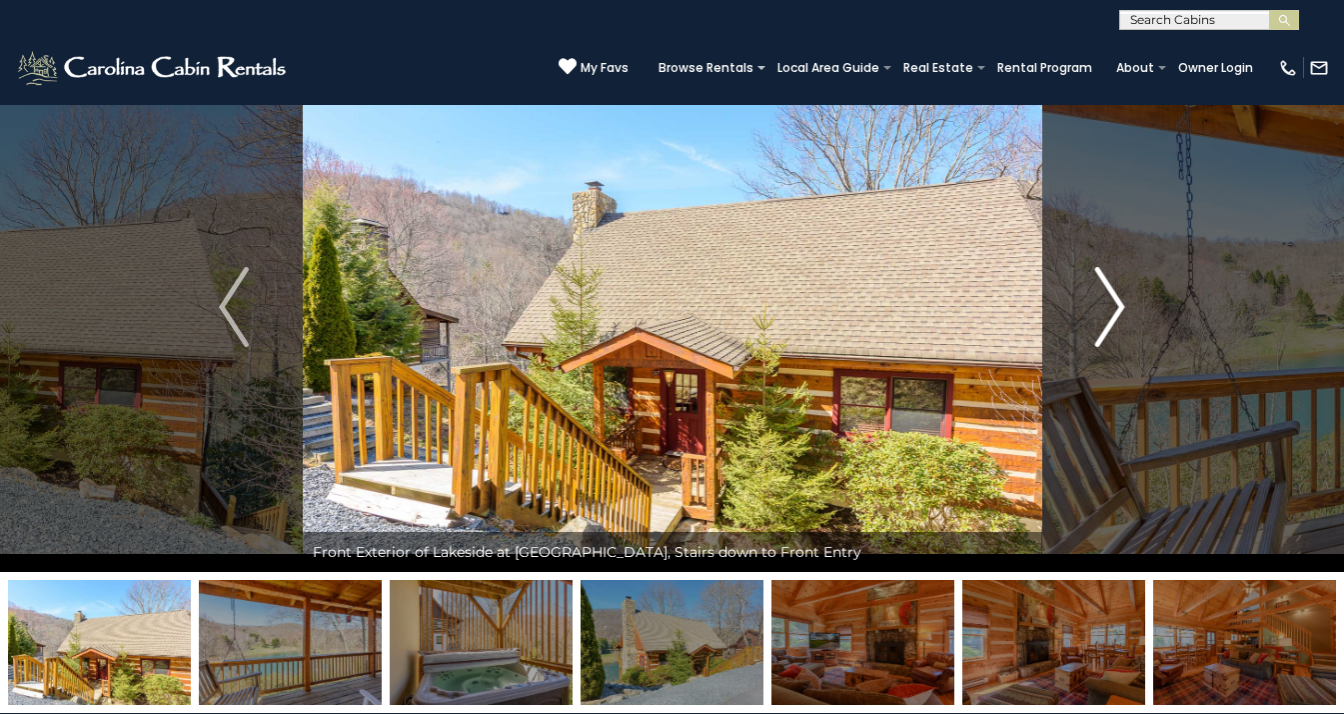
click at [1118, 309] on img "Next" at bounding box center [1111, 307] width 30 height 80
